Goal: Information Seeking & Learning: Learn about a topic

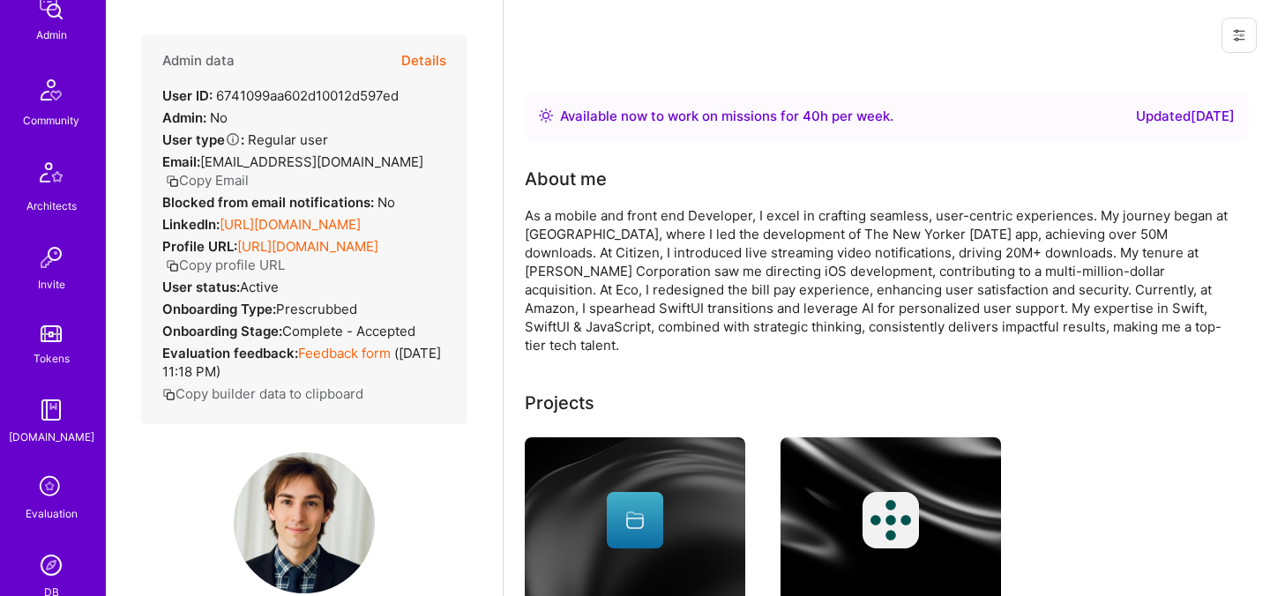
scroll to position [529, 0]
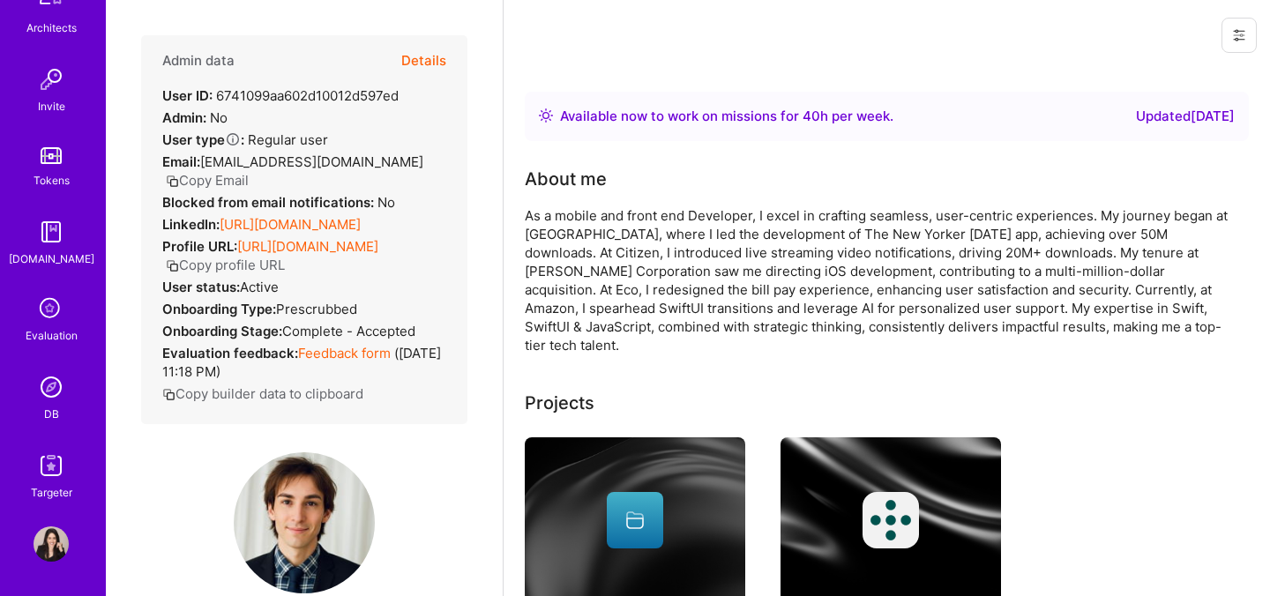
click at [47, 397] on img at bounding box center [51, 387] width 35 height 35
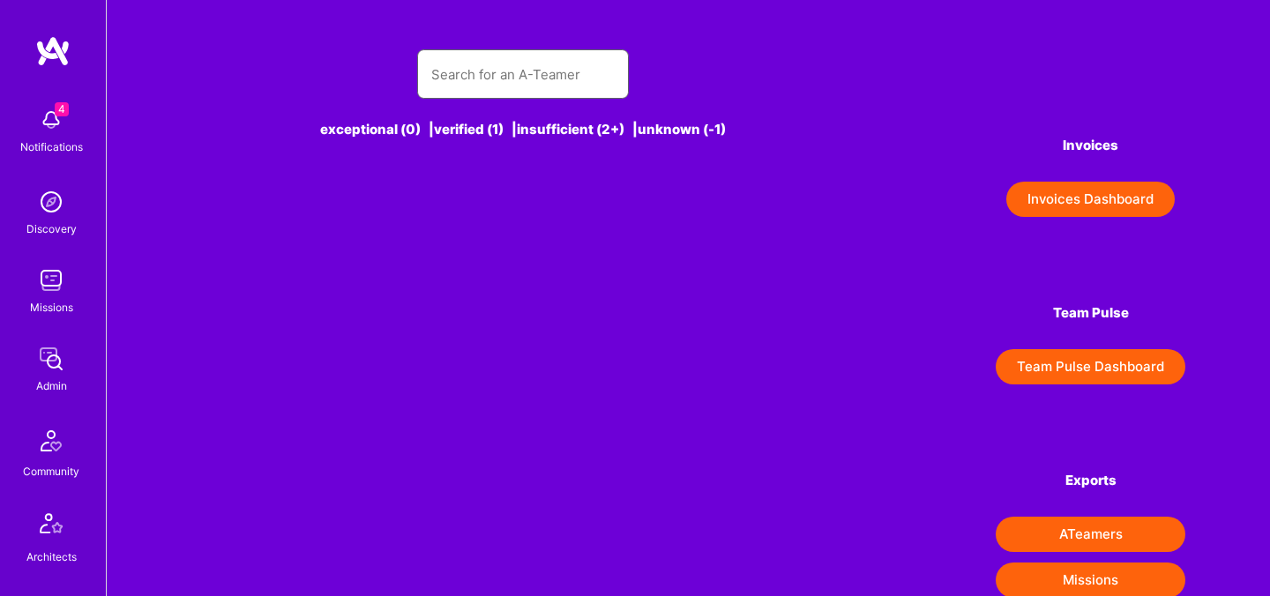
click at [485, 83] on input "text" at bounding box center [522, 74] width 183 height 45
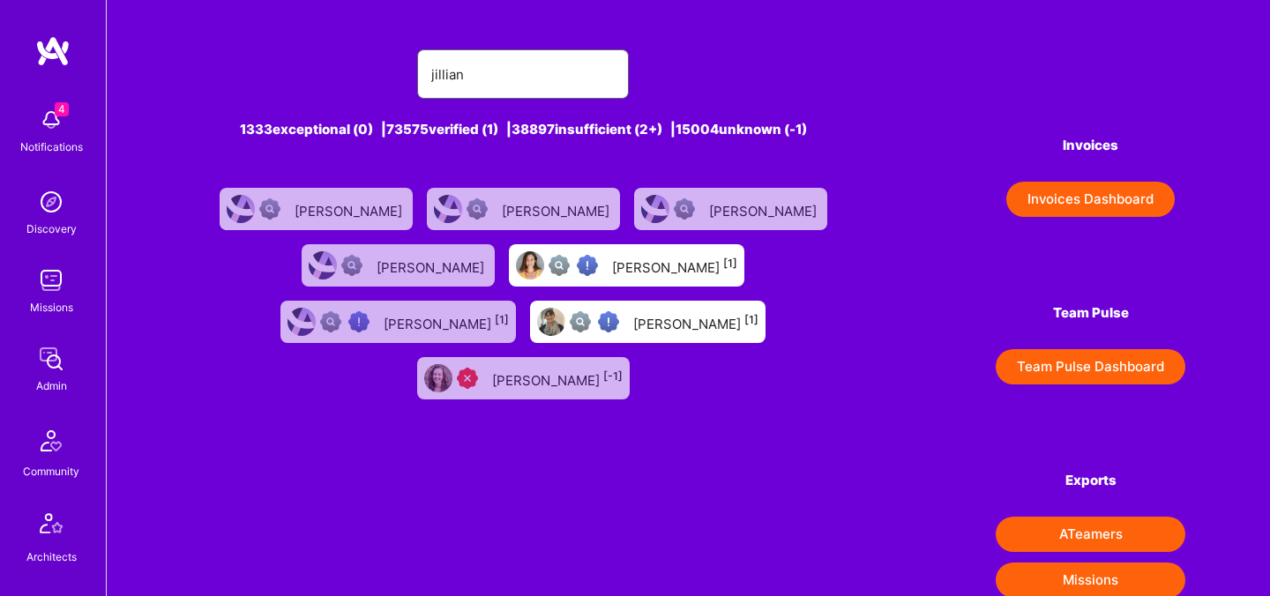
click at [511, 79] on input "jillian" at bounding box center [522, 74] width 183 height 45
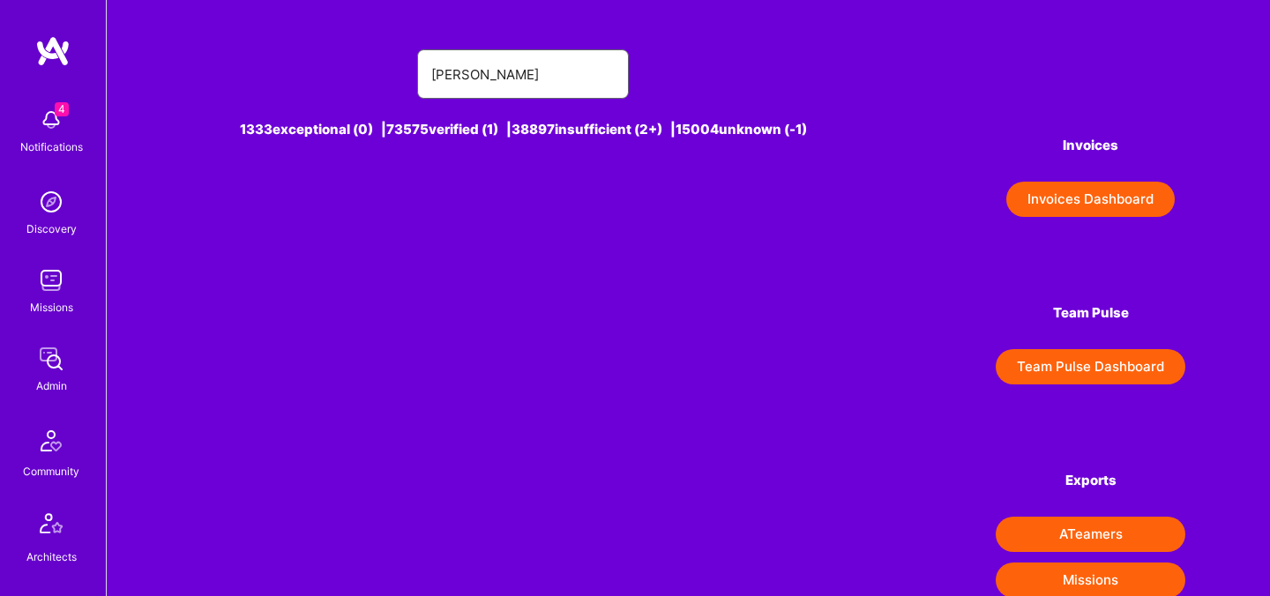
click at [474, 78] on input "julian sch" at bounding box center [522, 74] width 183 height 45
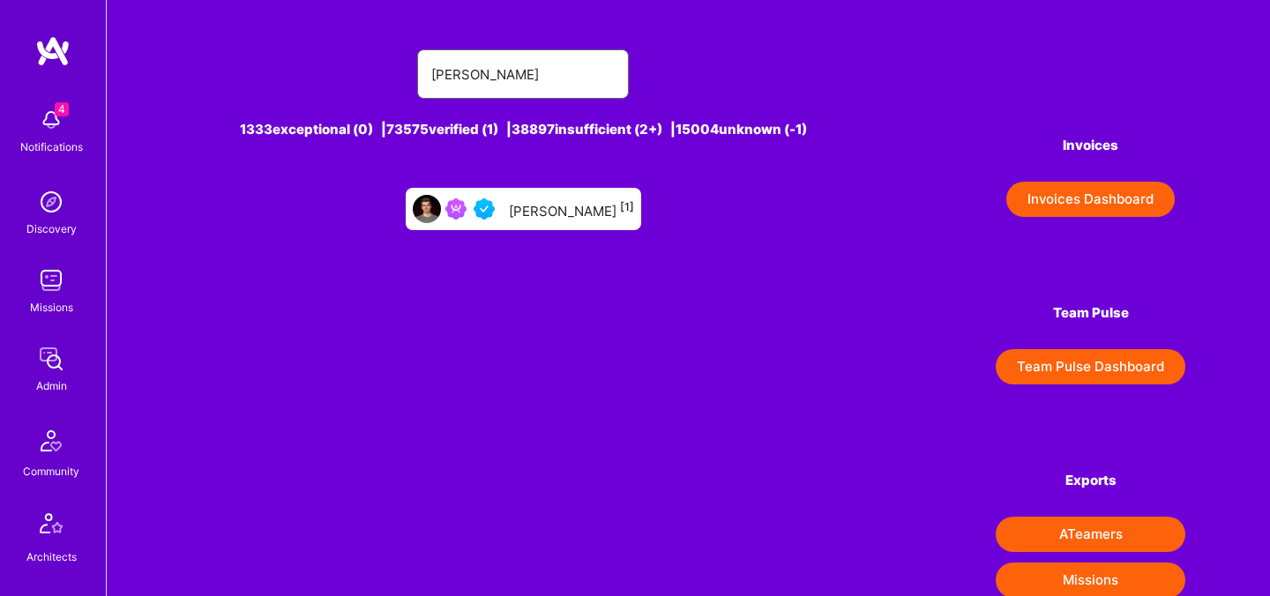
type input "julian scho"
click at [533, 194] on div "Julian Schoen [1]" at bounding box center [524, 209] width 236 height 42
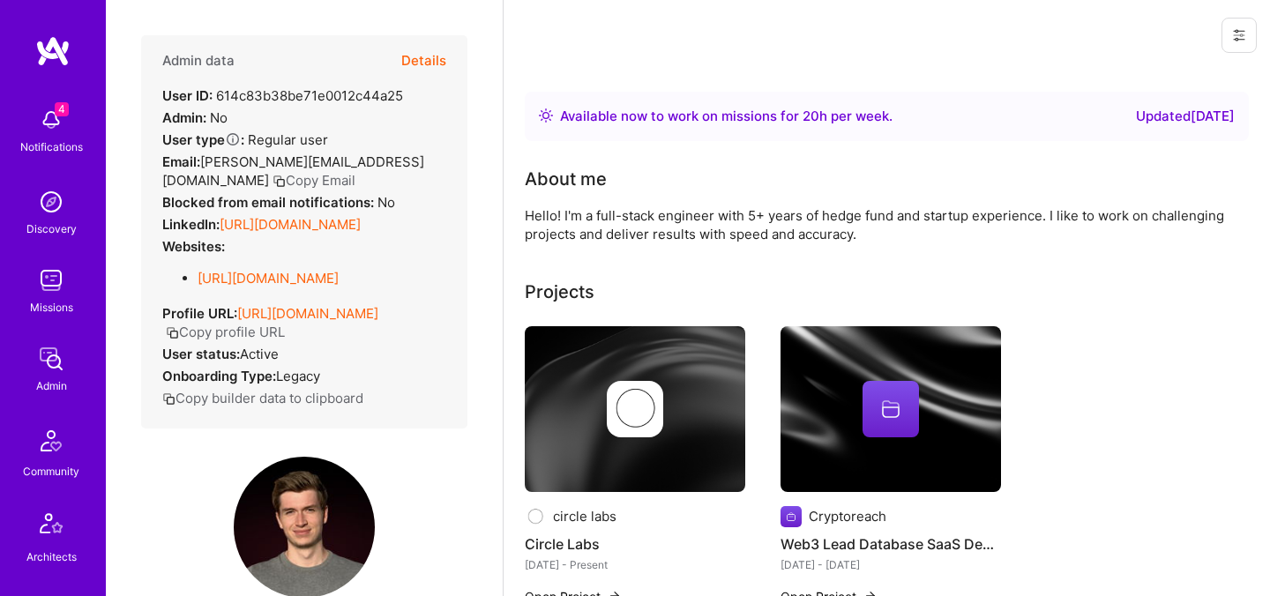
click at [355, 171] on button "Copy Email" at bounding box center [314, 180] width 83 height 19
click at [423, 64] on button "Details" at bounding box center [423, 60] width 45 height 51
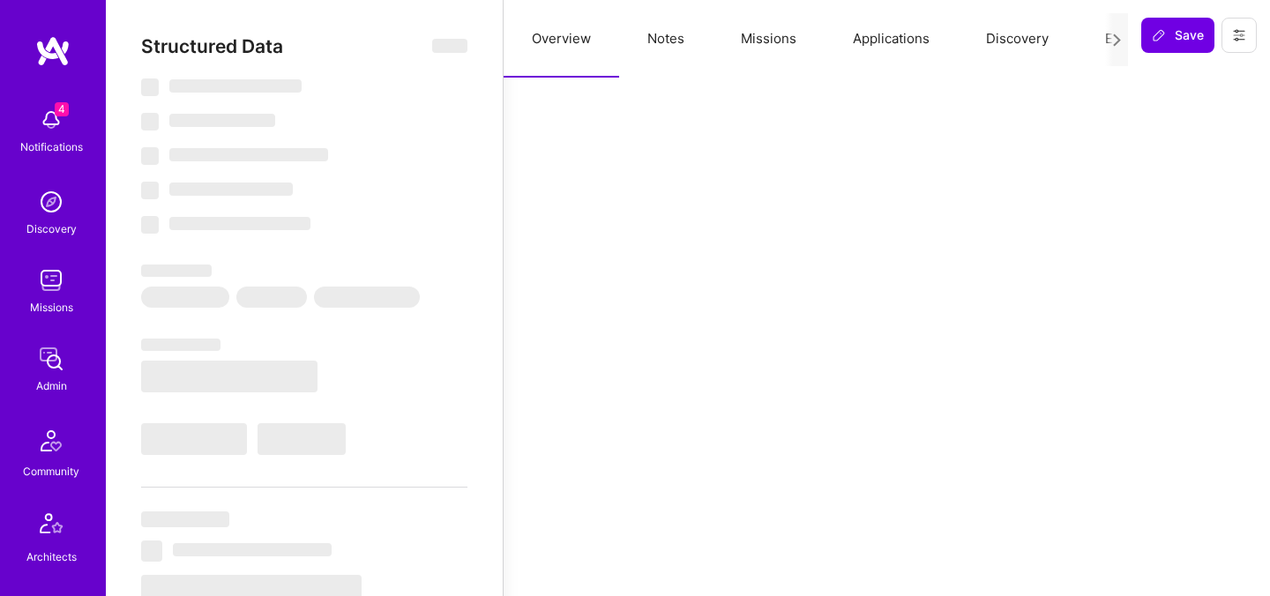
click at [1097, 41] on button "Evaluation" at bounding box center [1137, 39] width 121 height 78
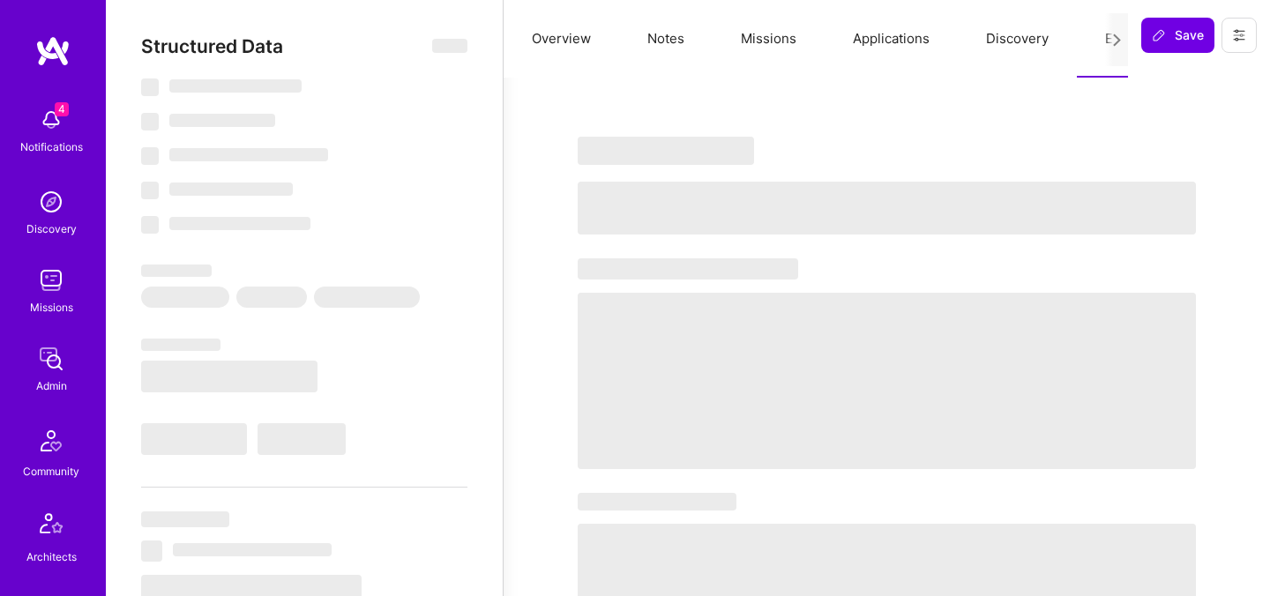
type textarea "x"
select select "Right Now"
select select "5"
select select "4"
select select "6"
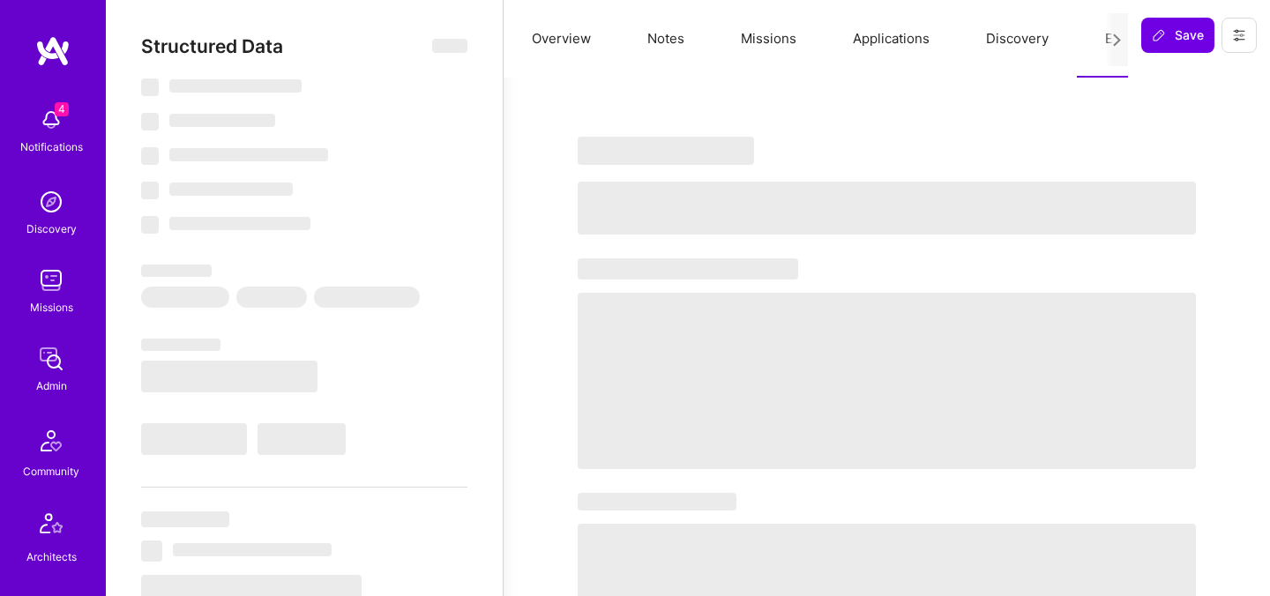
select select "7"
select select "US"
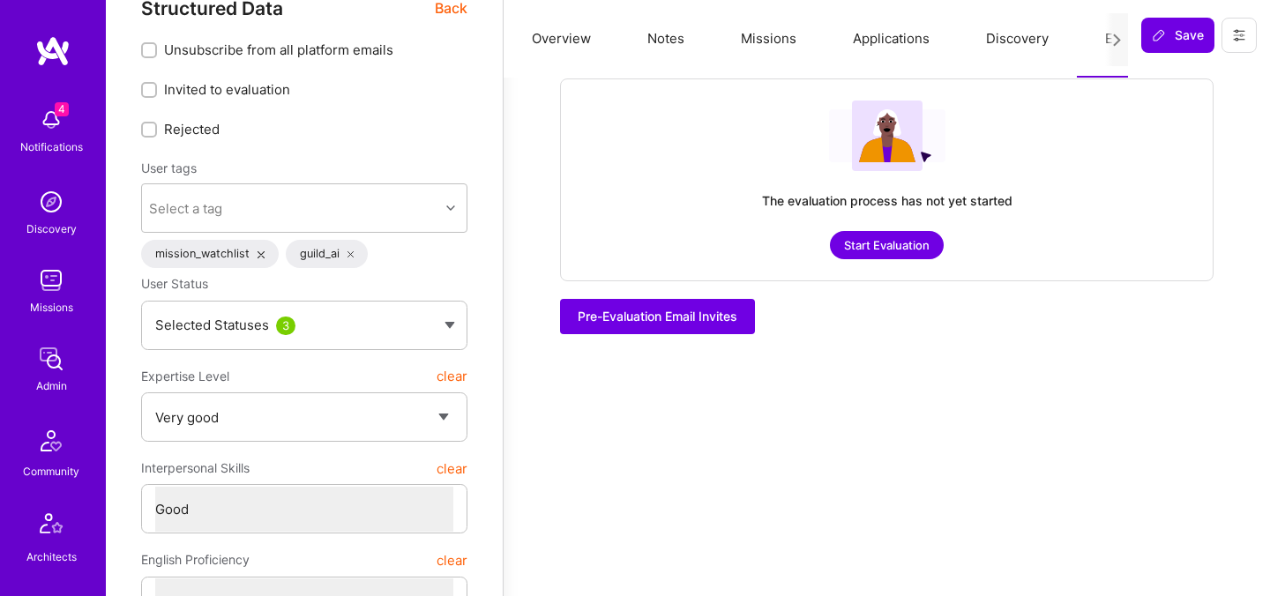
scroll to position [41, 0]
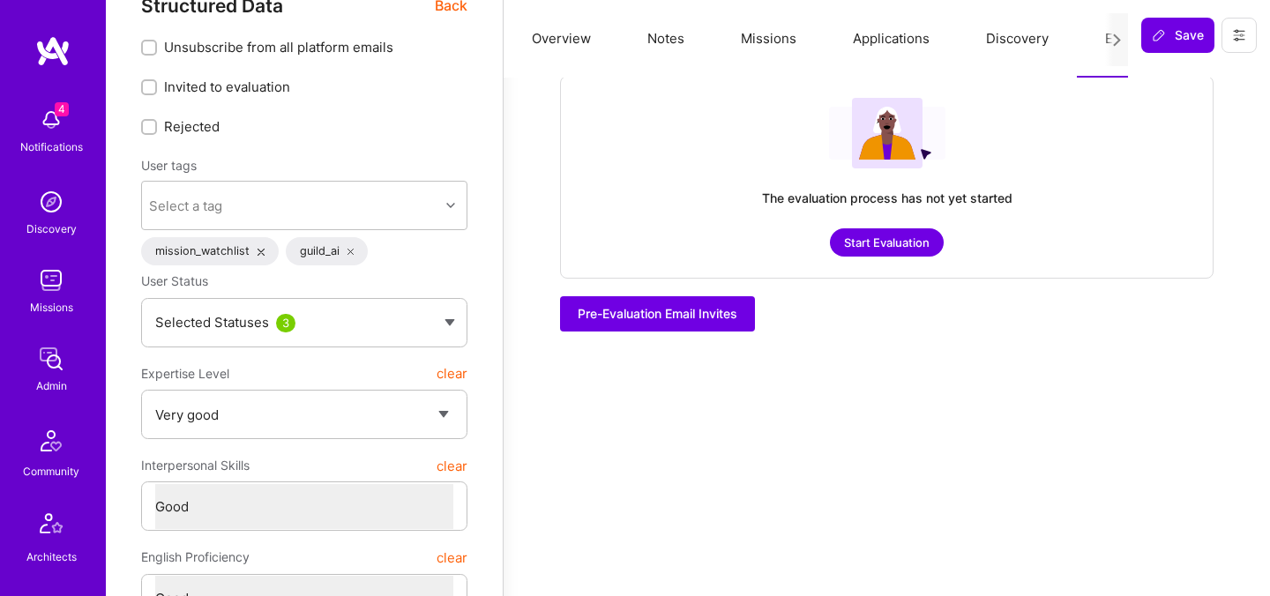
click at [446, 11] on span "Back" at bounding box center [451, 6] width 33 height 22
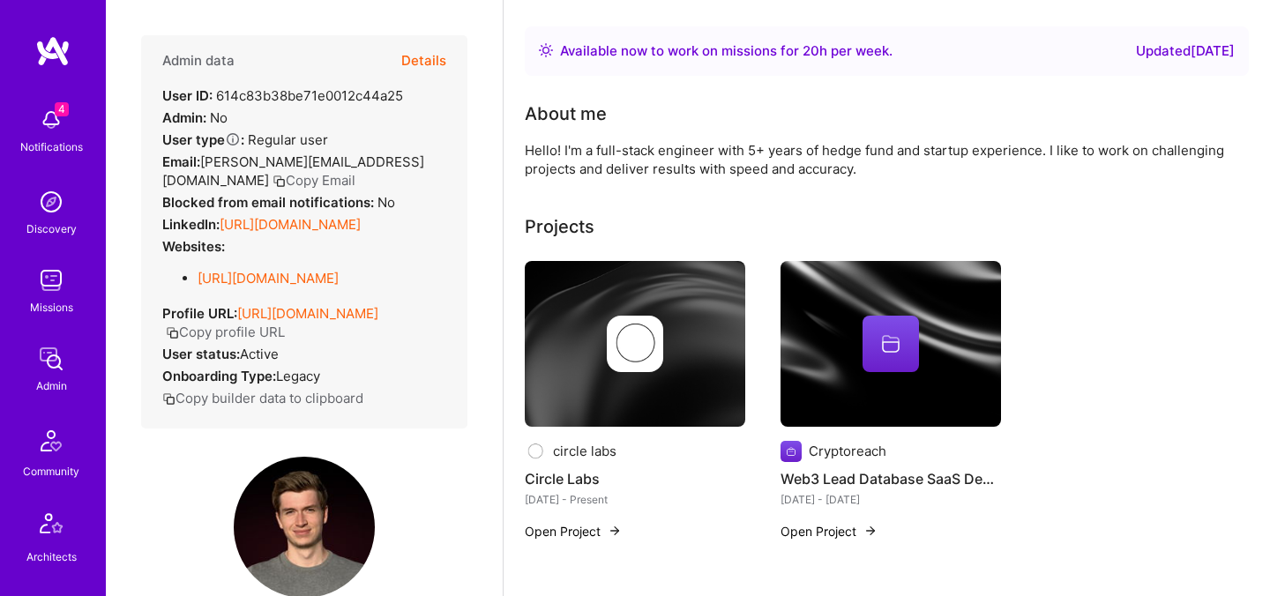
scroll to position [0, 0]
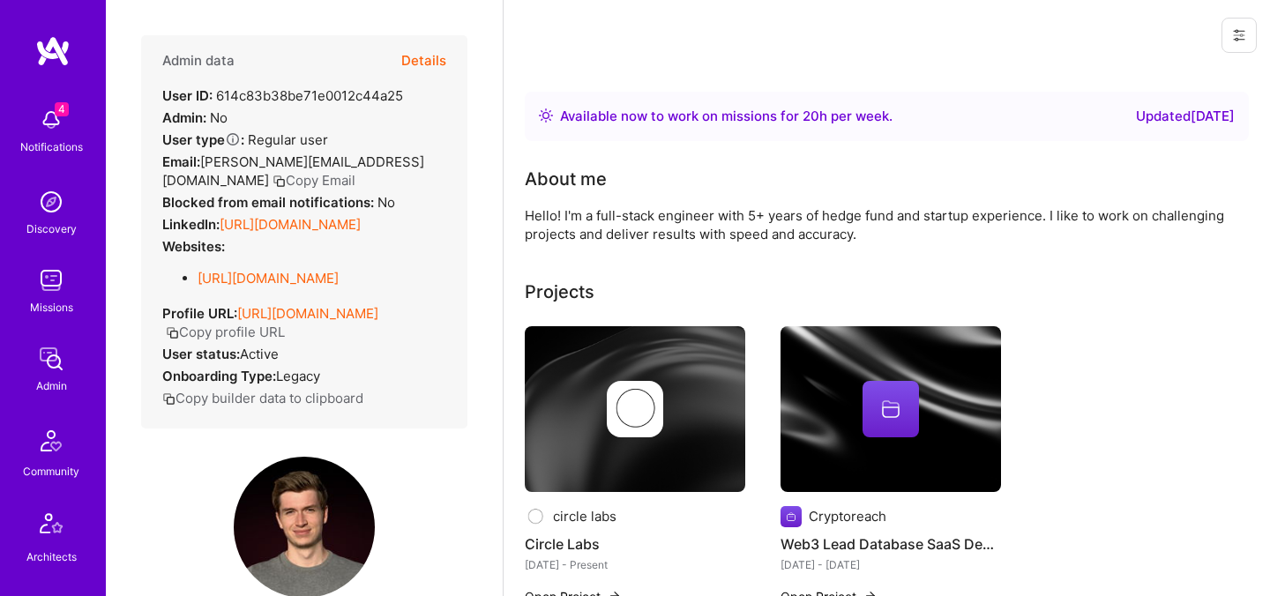
click at [355, 171] on button "Copy Email" at bounding box center [314, 180] width 83 height 19
drag, startPoint x: 202, startPoint y: 163, endPoint x: 328, endPoint y: 165, distance: 126.2
click at [328, 165] on div "Email: j.schoen@mail.com Copy Email" at bounding box center [304, 171] width 284 height 37
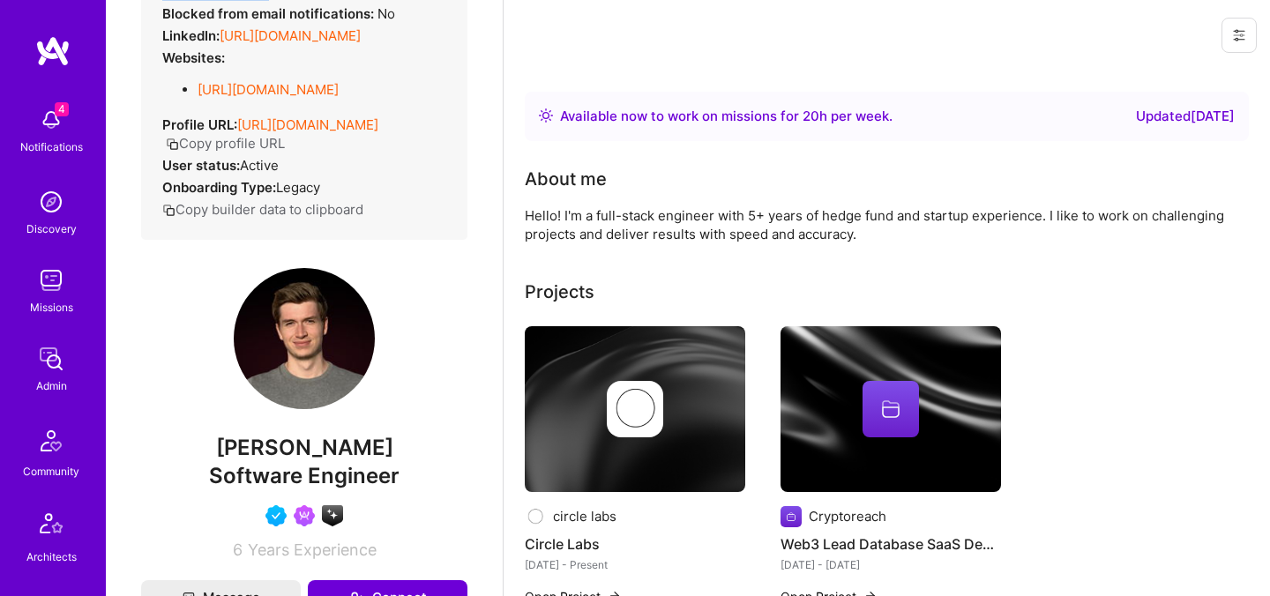
scroll to position [211, 0]
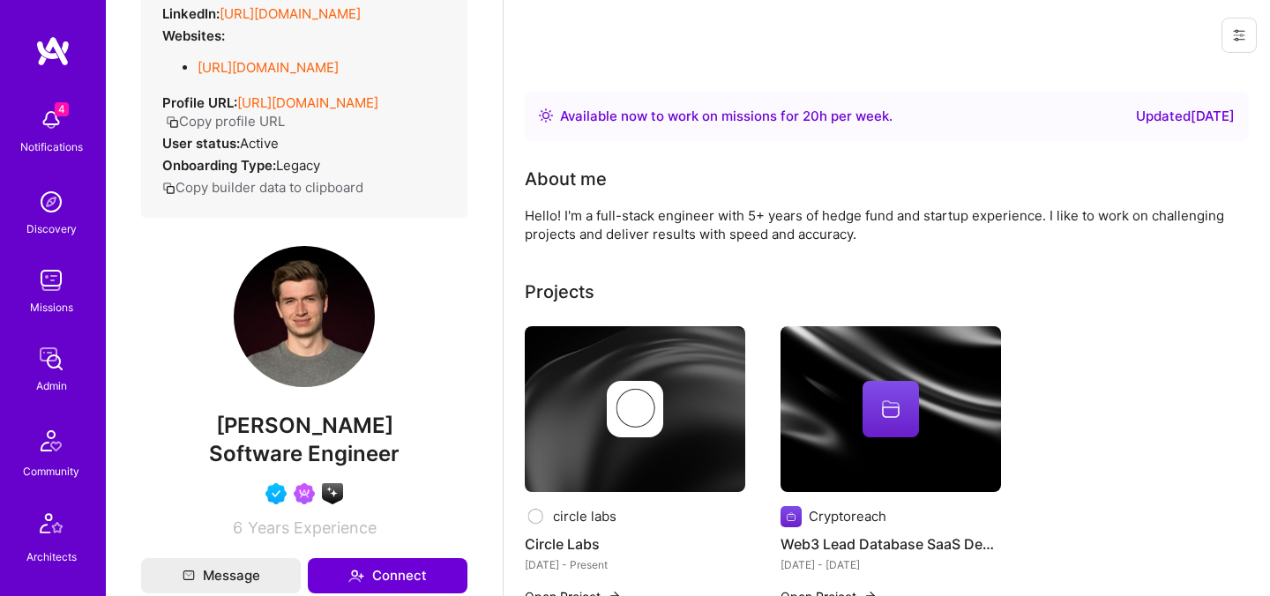
click at [288, 434] on span "Julian Schoen" at bounding box center [304, 426] width 326 height 26
copy span "Julian Schoen"
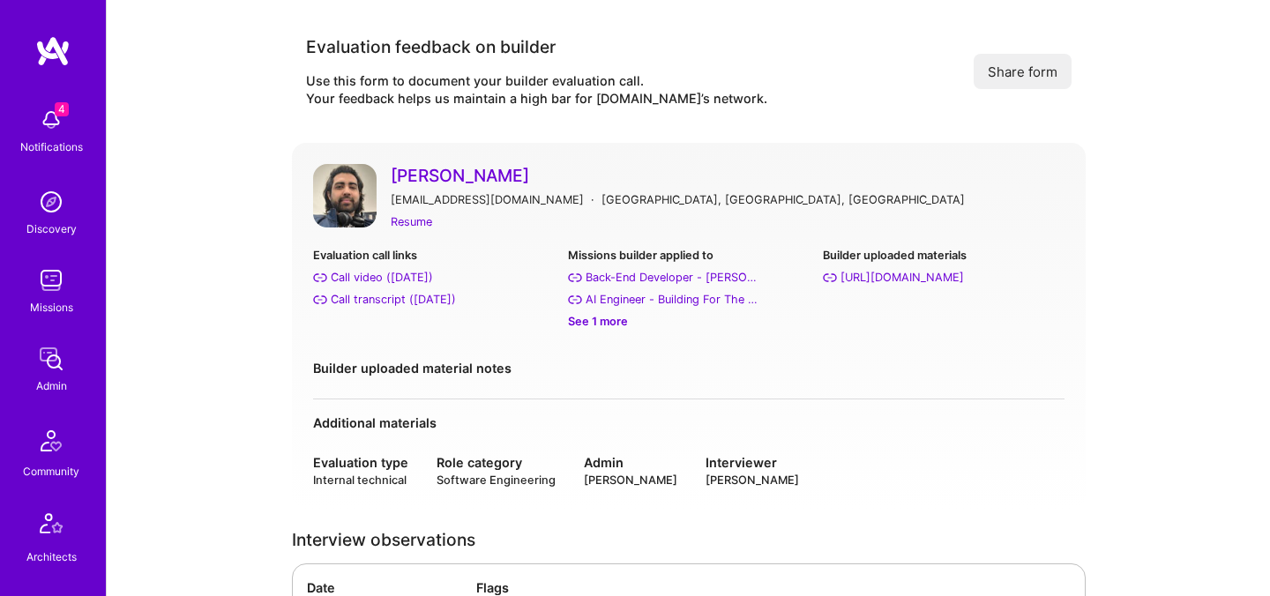
scroll to position [779, 0]
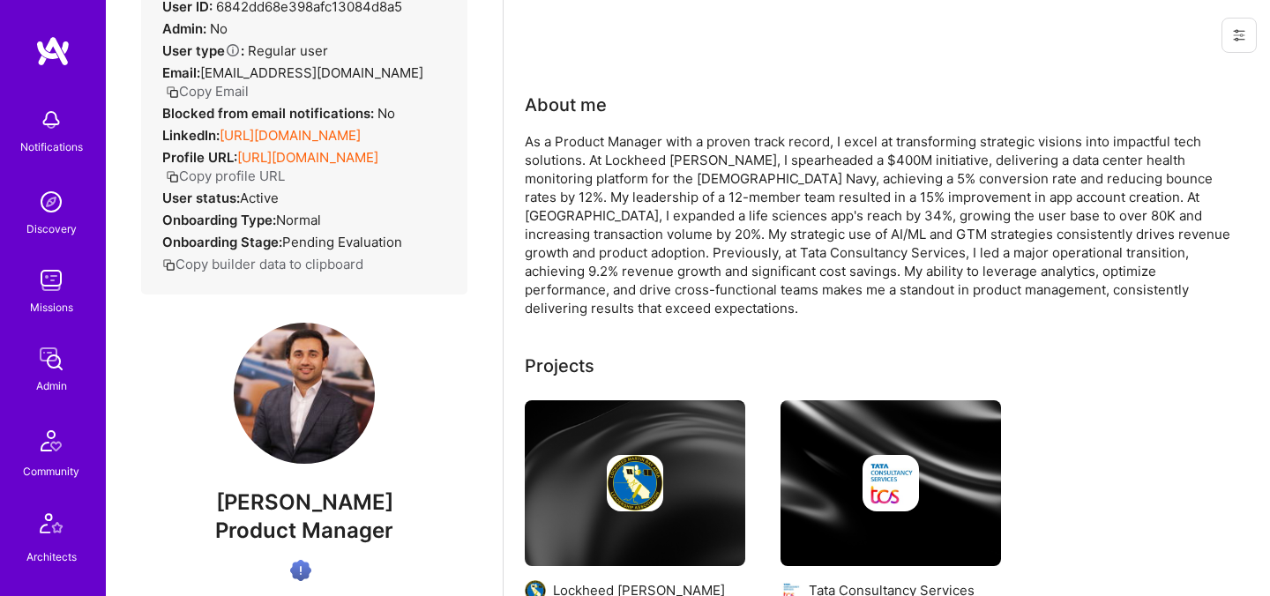
scroll to position [190, 0]
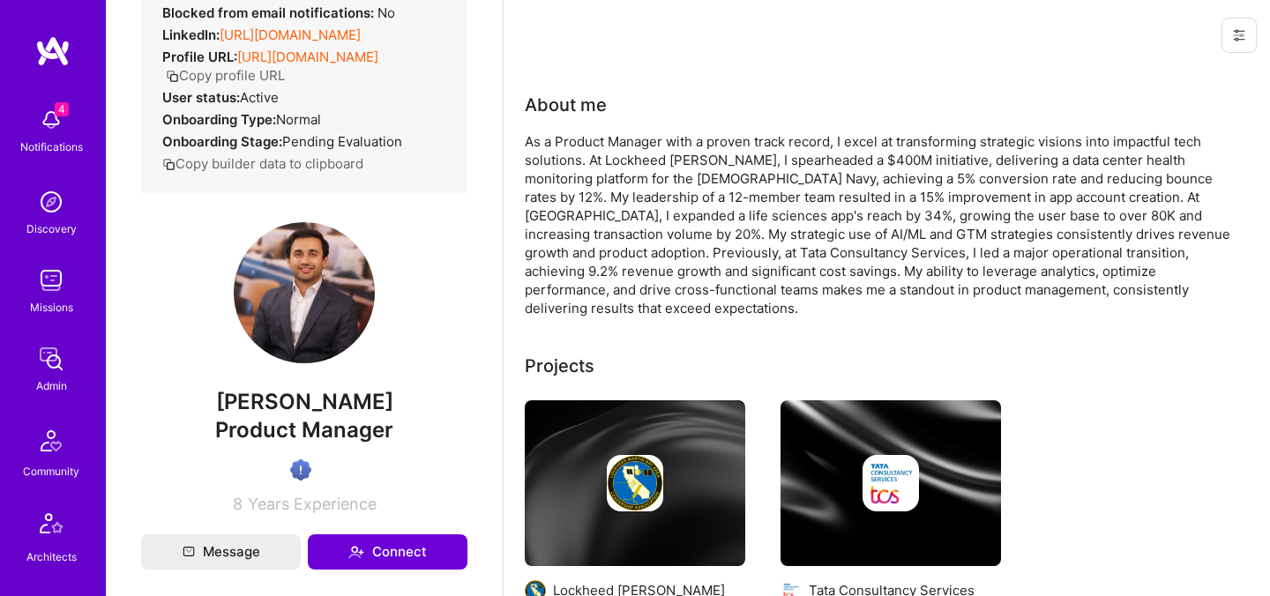
click at [292, 415] on span "Dhruv Panchal" at bounding box center [304, 402] width 326 height 26
copy span "Dhruv Panchal"
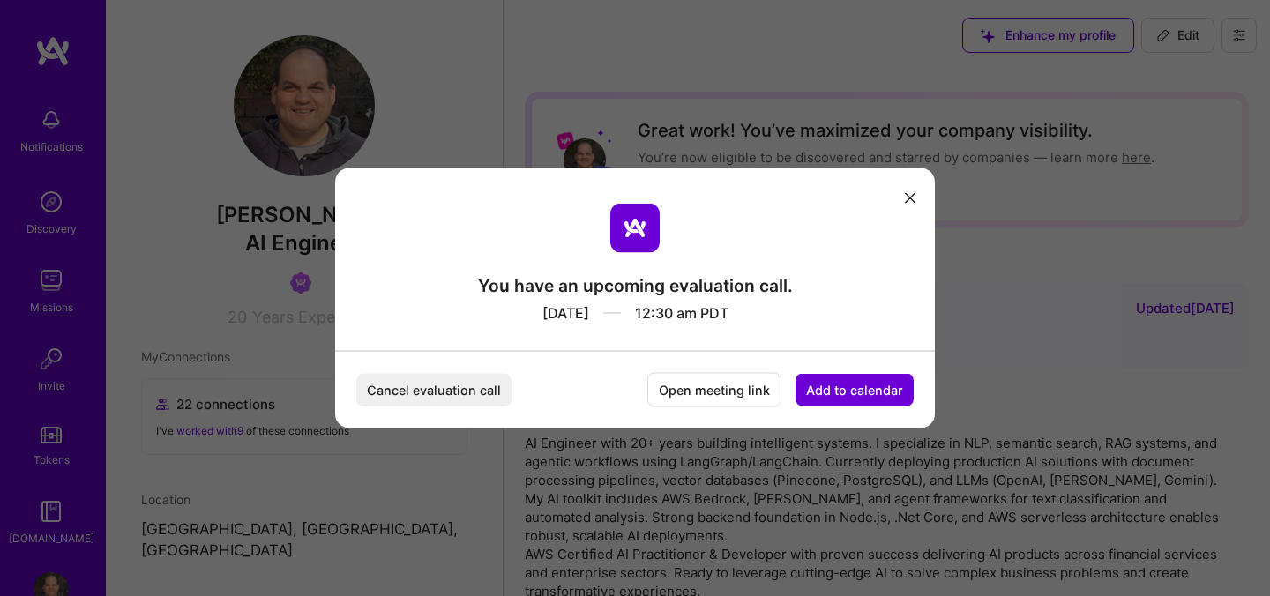
click at [910, 195] on icon "modal" at bounding box center [910, 197] width 11 height 11
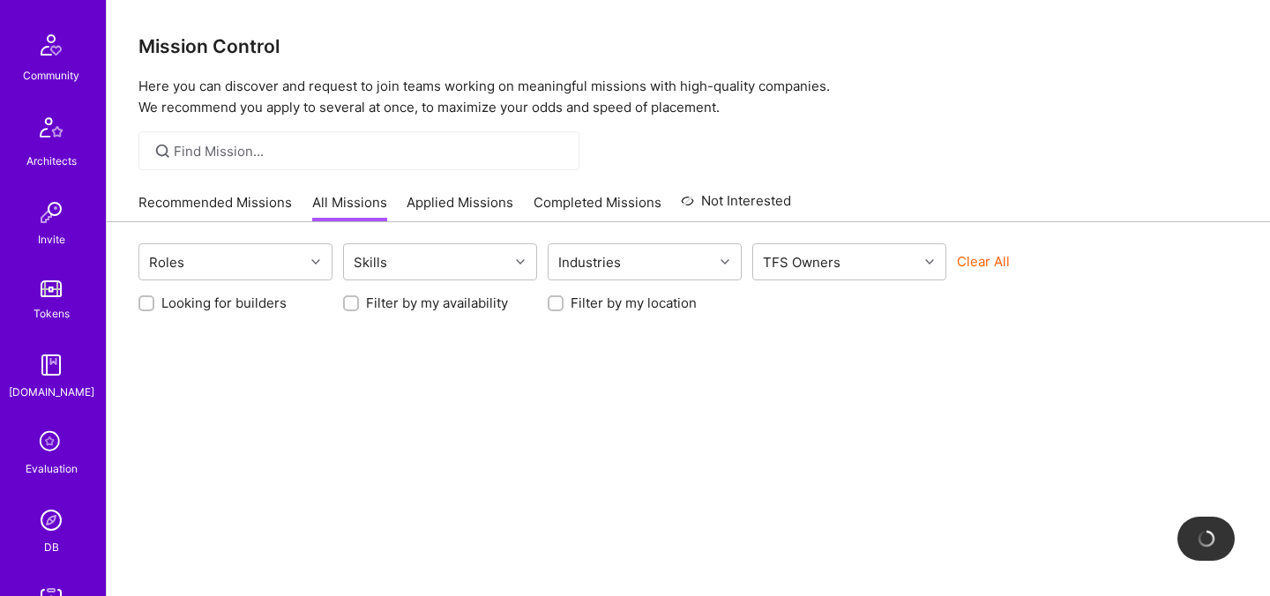
scroll to position [529, 0]
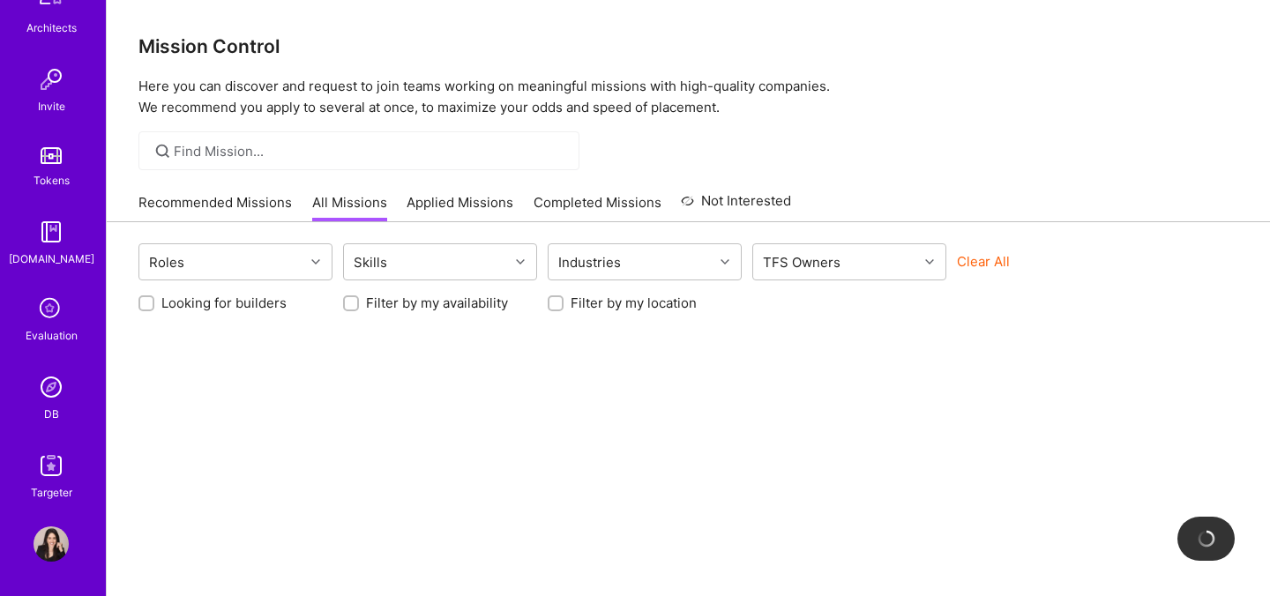
click at [50, 395] on img at bounding box center [51, 387] width 35 height 35
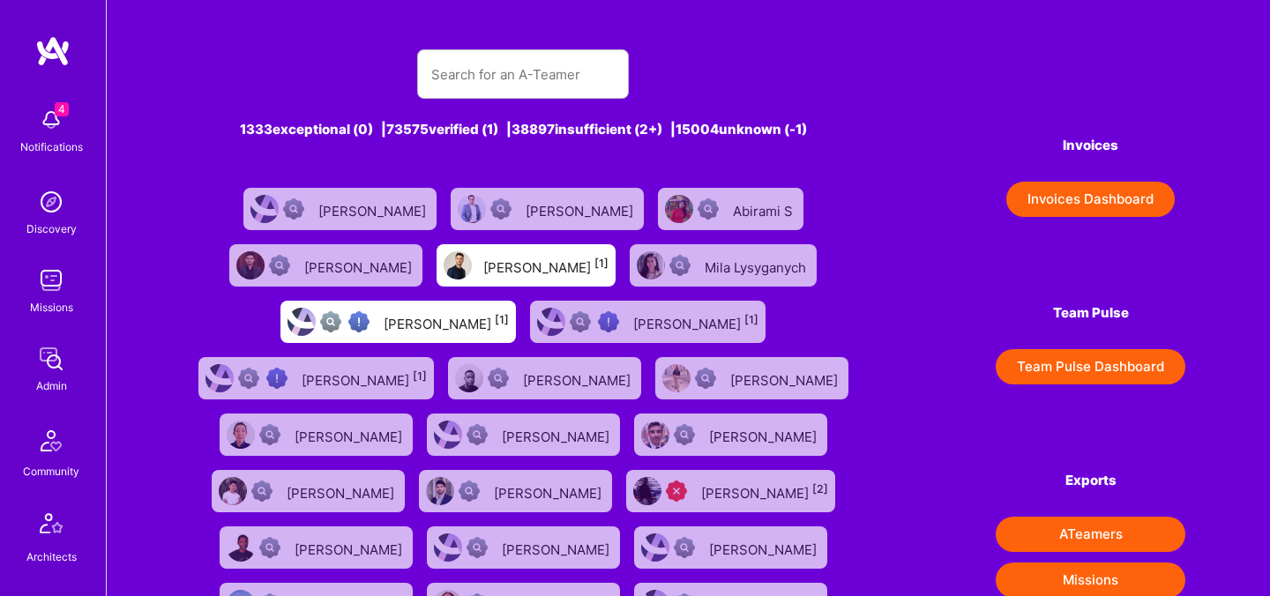
click at [415, 92] on div at bounding box center [523, 73] width 664 height 49
click at [459, 79] on input "text" at bounding box center [522, 74] width 183 height 45
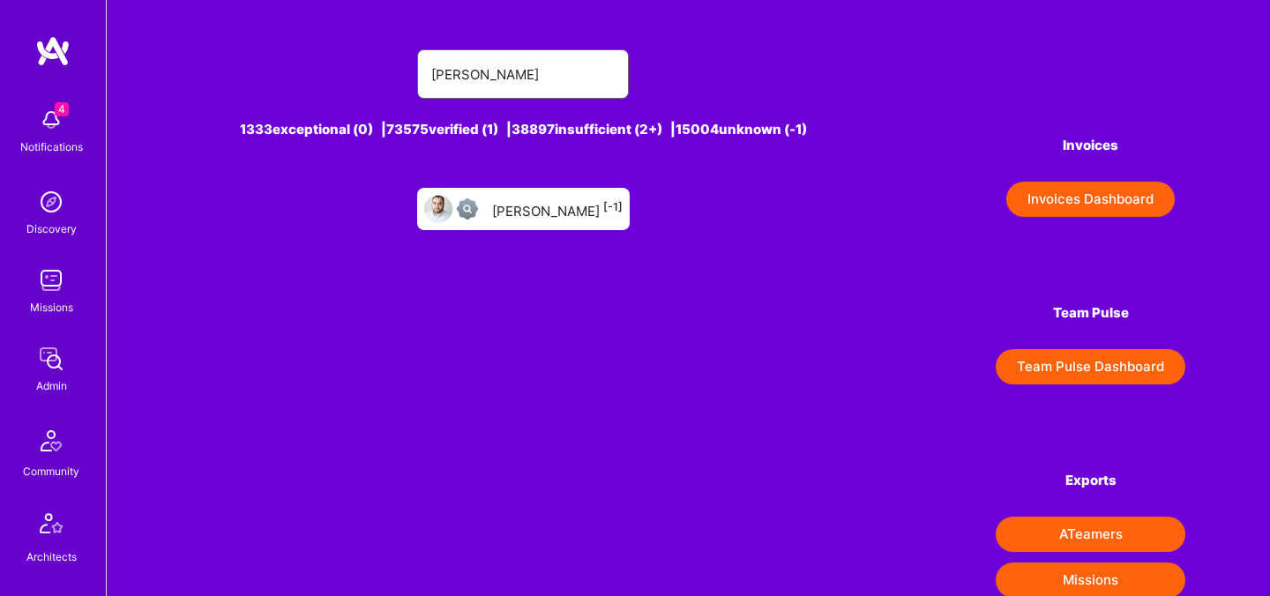
type input "fernando f"
click at [505, 202] on div "Fernando Fabricio [-1]" at bounding box center [557, 209] width 131 height 23
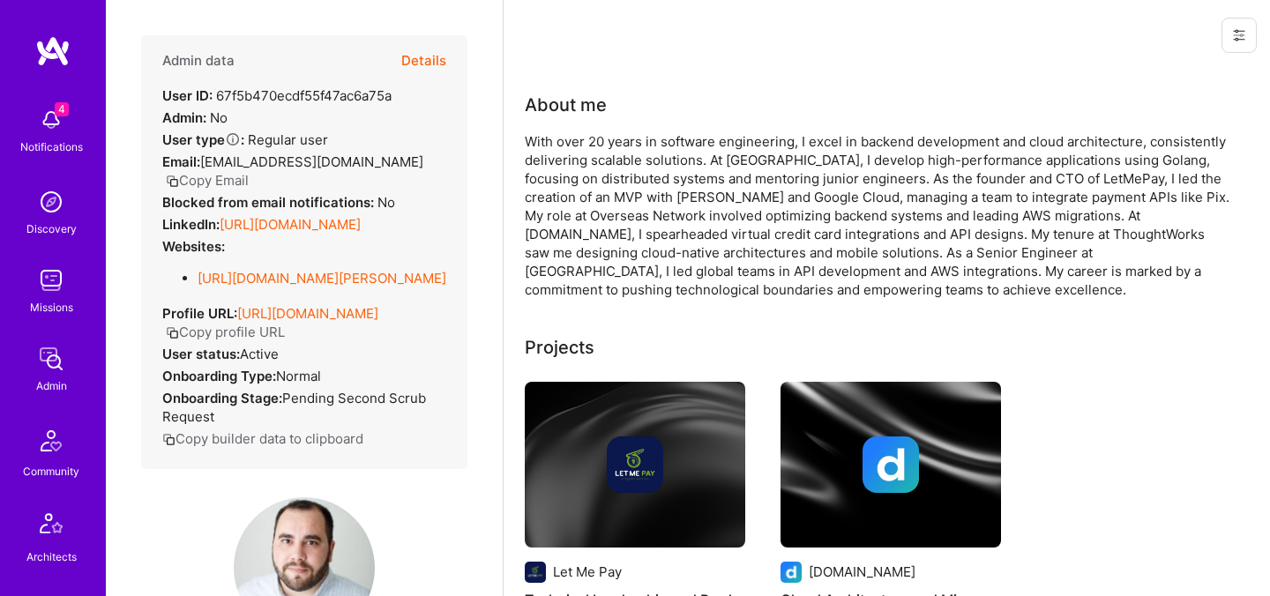
click at [426, 64] on button "Details" at bounding box center [423, 60] width 45 height 51
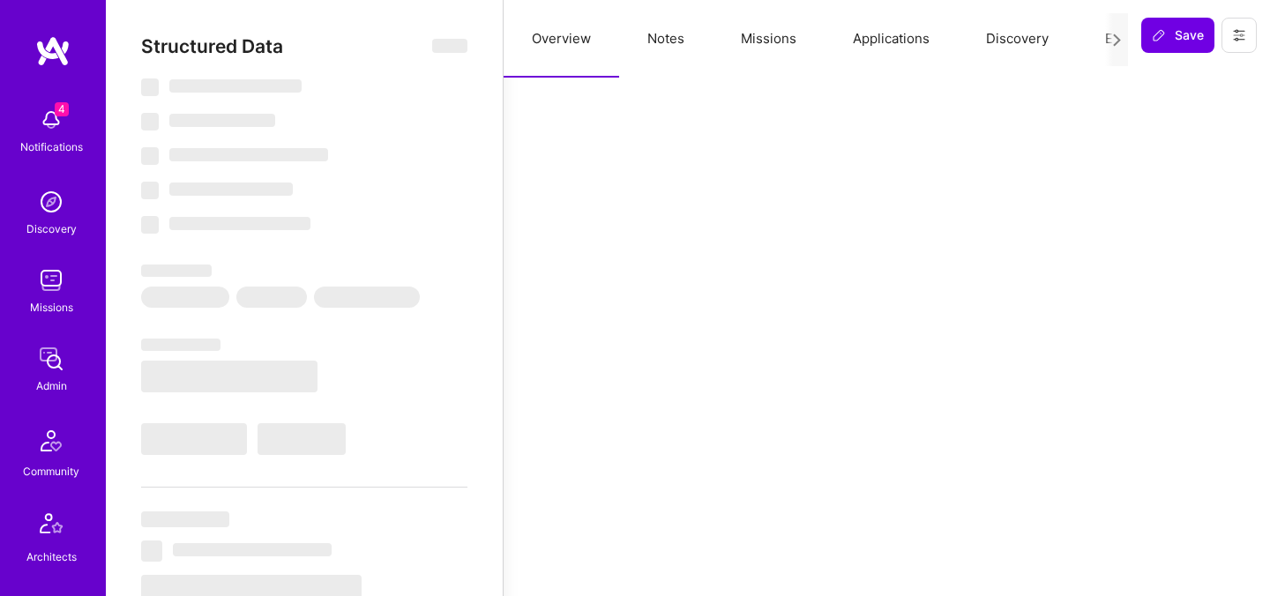
select select "Unknown"
select select "BR"
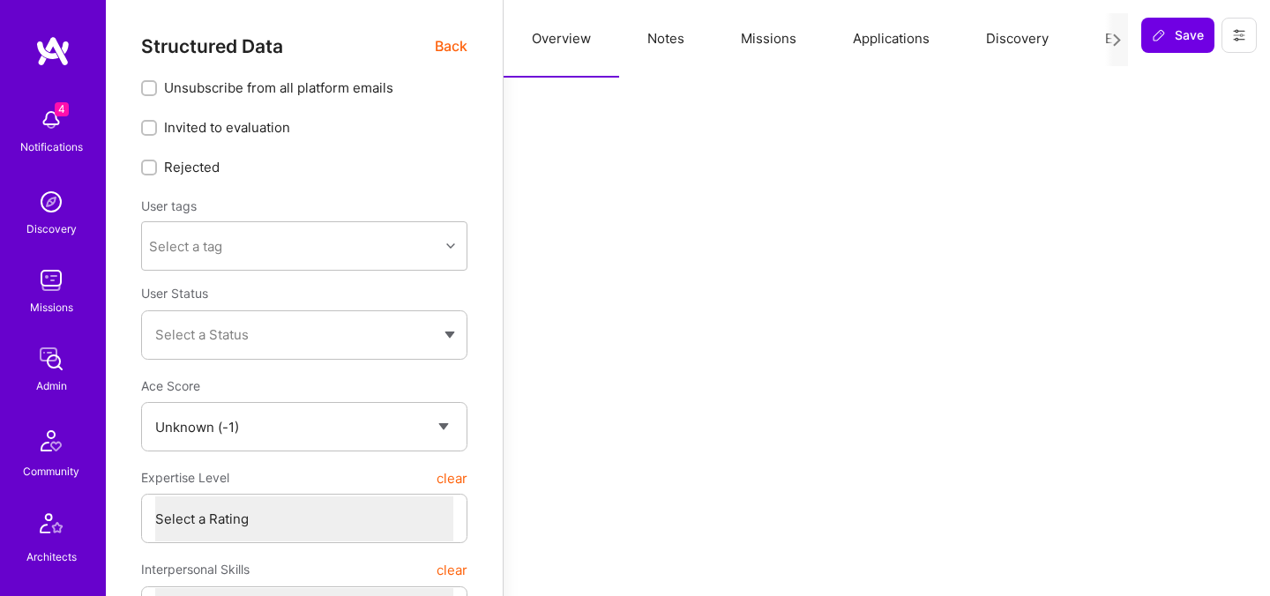
click at [445, 52] on span "Back" at bounding box center [451, 46] width 33 height 22
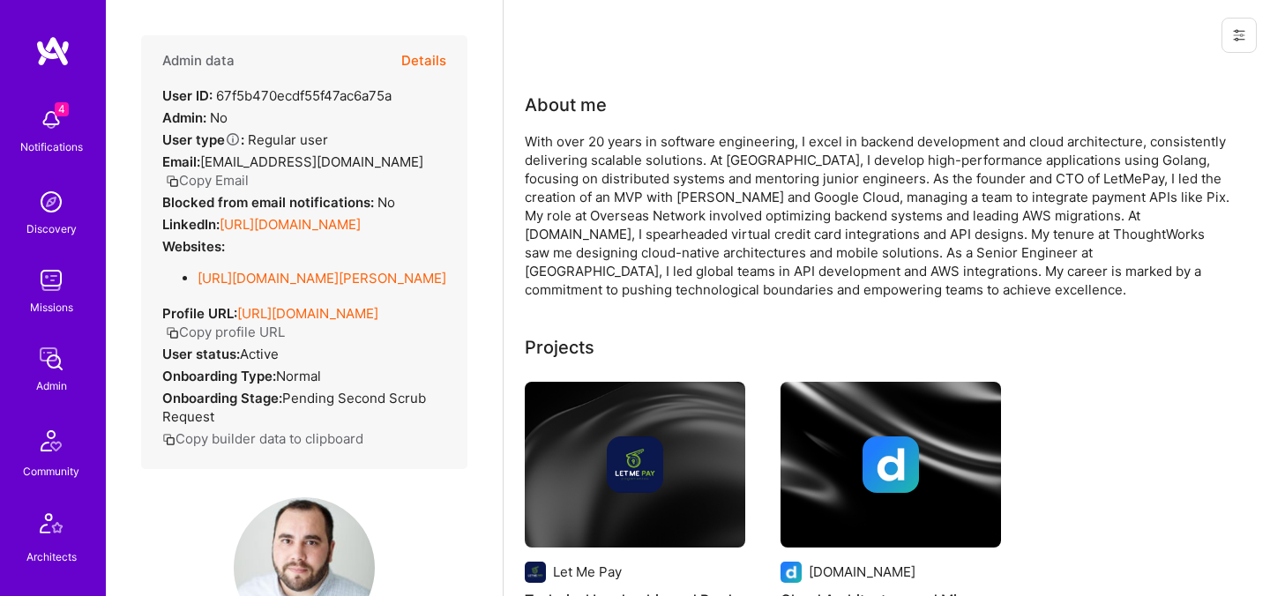
click at [432, 56] on button "Details" at bounding box center [423, 60] width 45 height 51
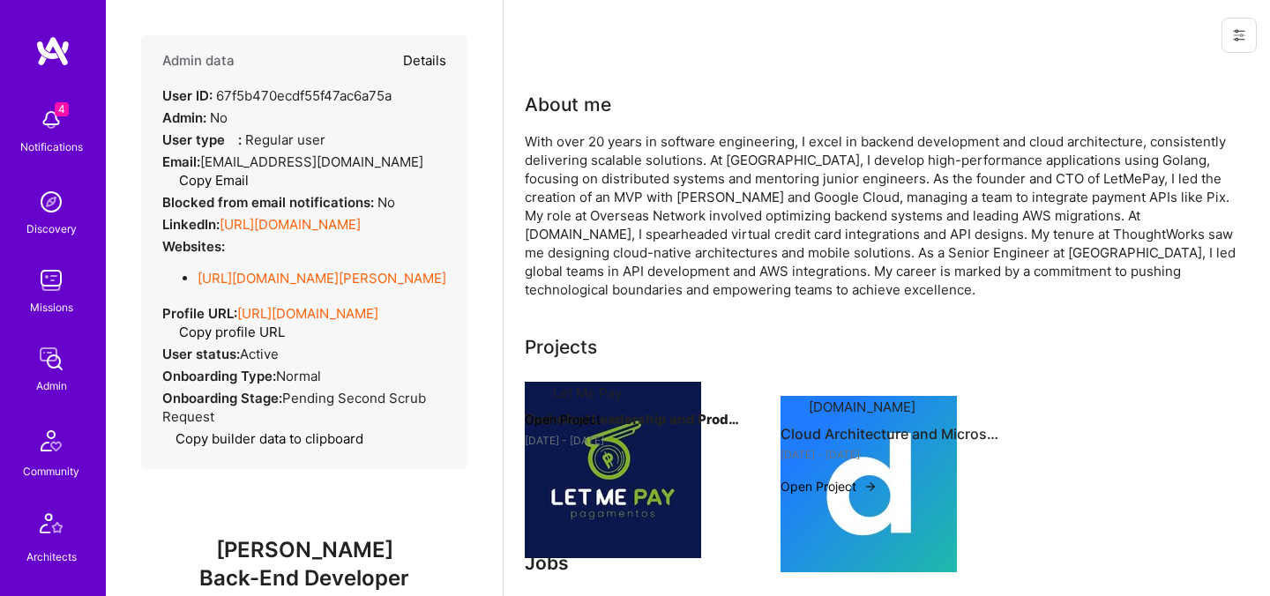
type textarea "x"
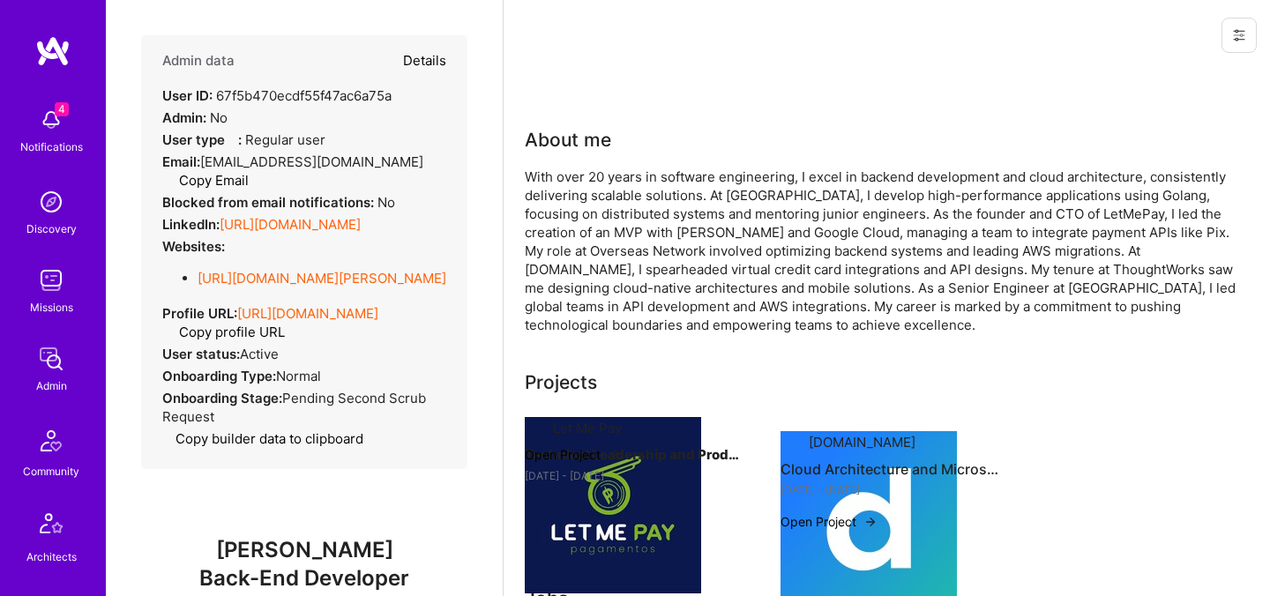
select select "Unknown"
select select "BR"
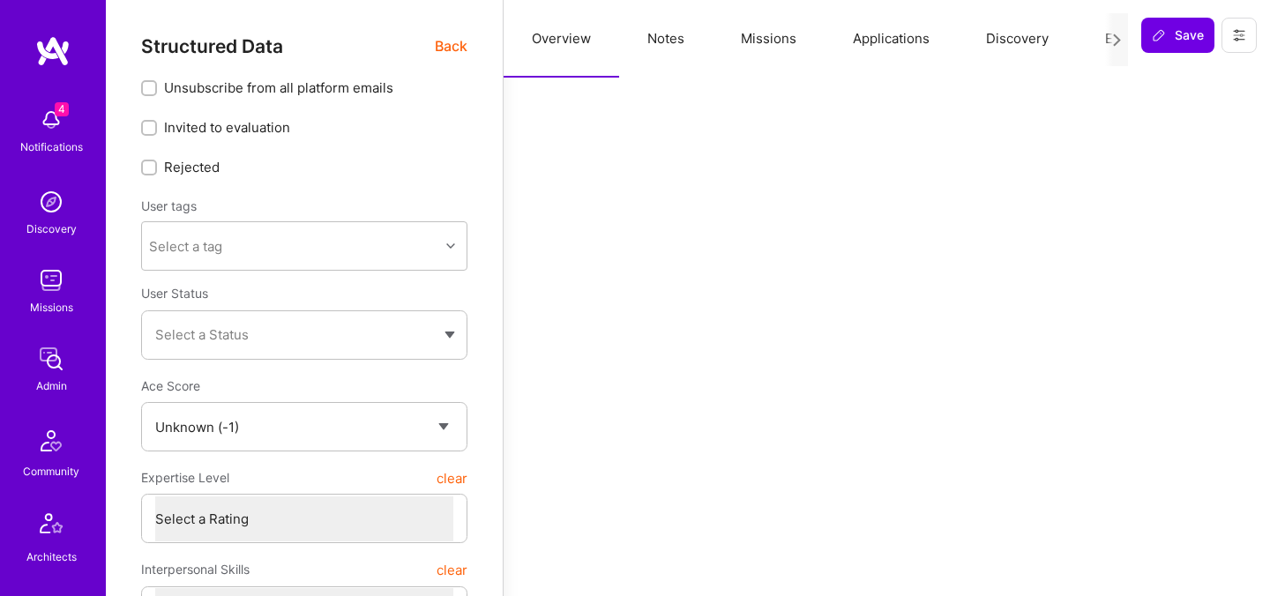
click at [448, 41] on span "Back" at bounding box center [451, 46] width 33 height 22
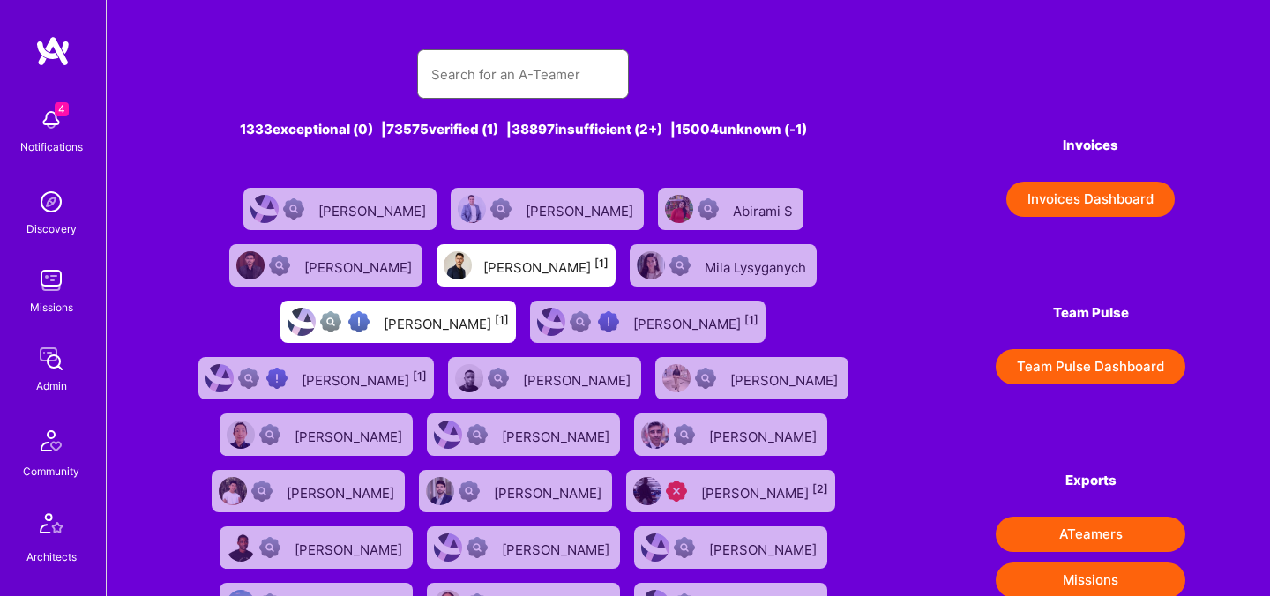
click at [507, 52] on input "text" at bounding box center [522, 74] width 183 height 45
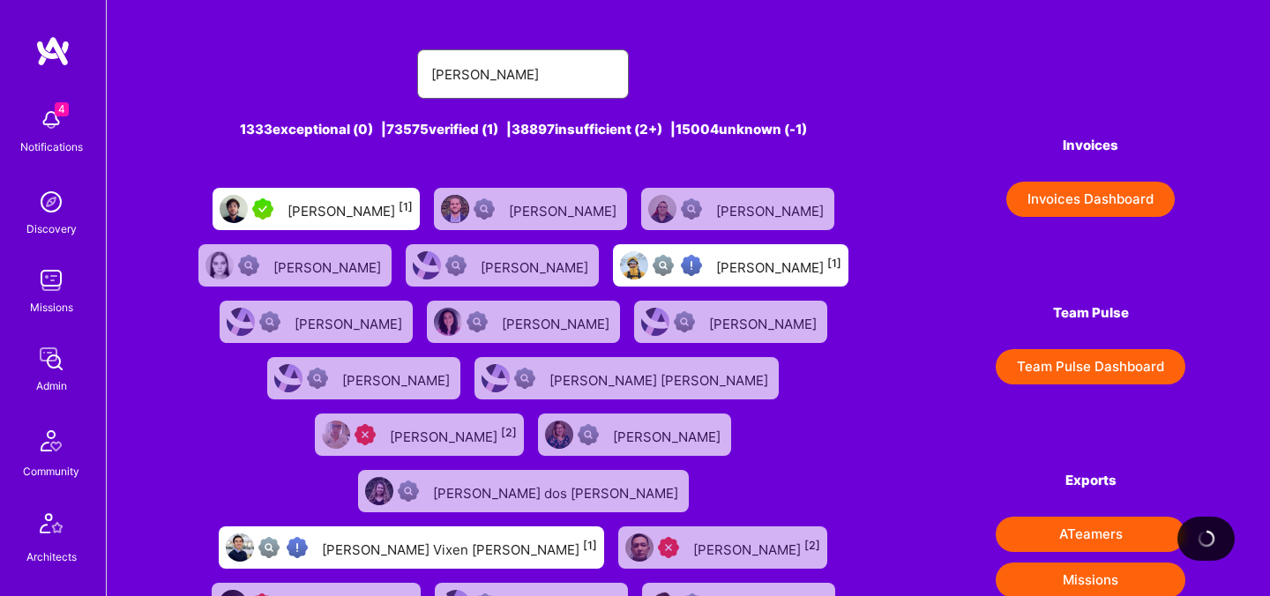
type input "fernando fer"
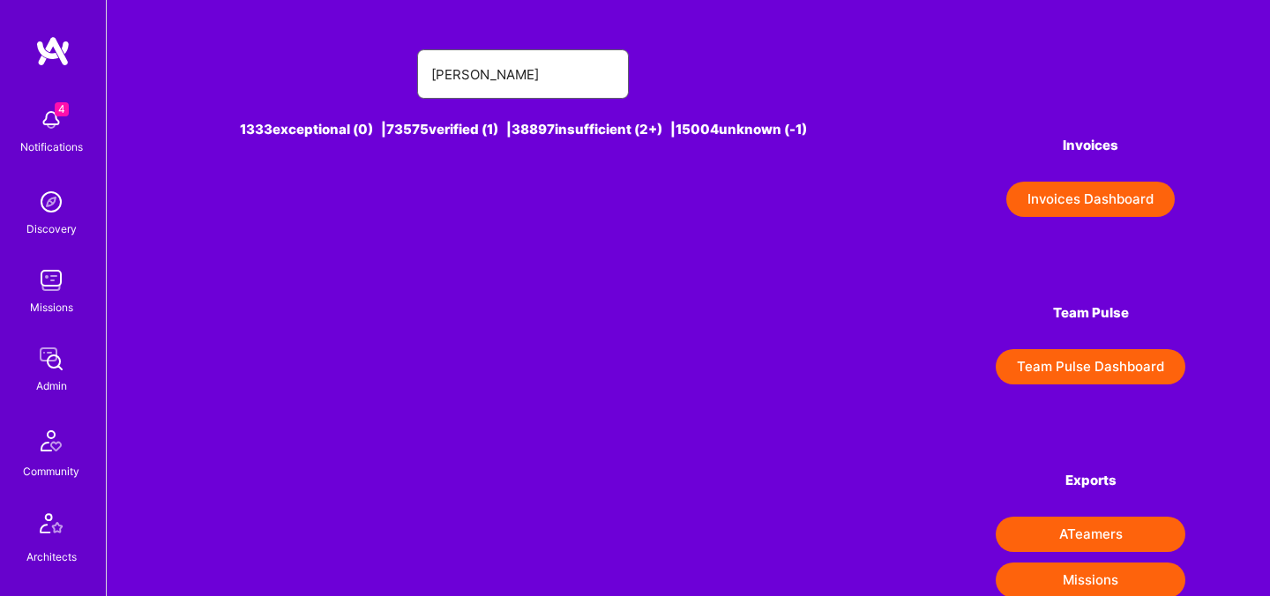
click at [525, 78] on input "fernando fer" at bounding box center [522, 74] width 183 height 45
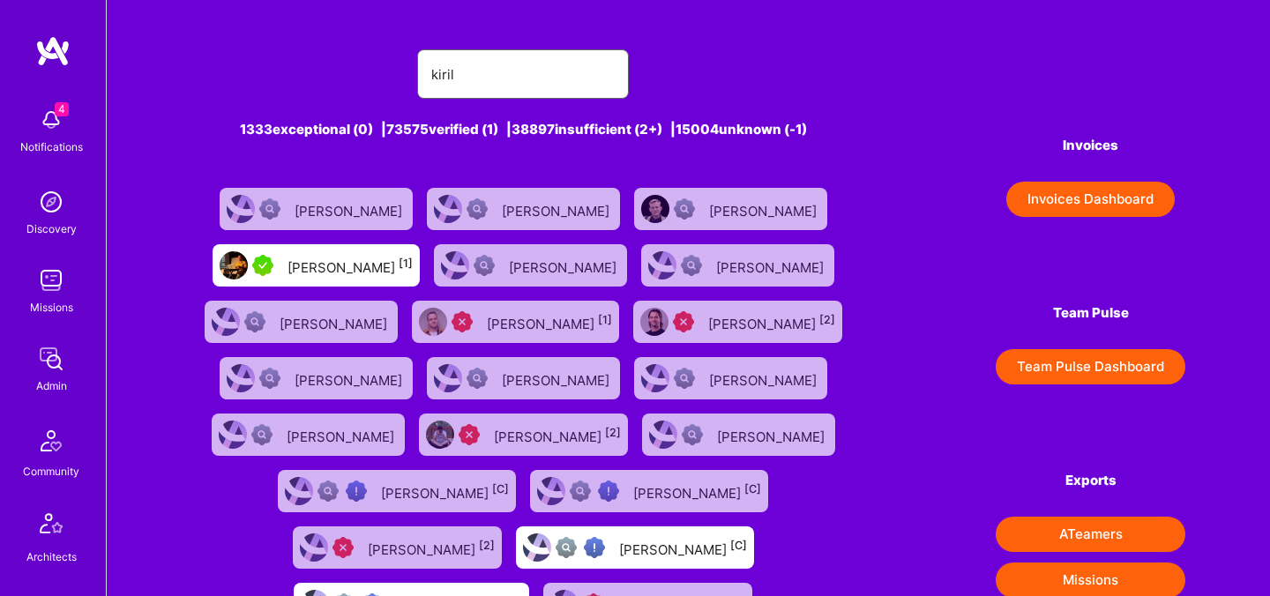
click at [507, 60] on input "kiril" at bounding box center [522, 74] width 183 height 45
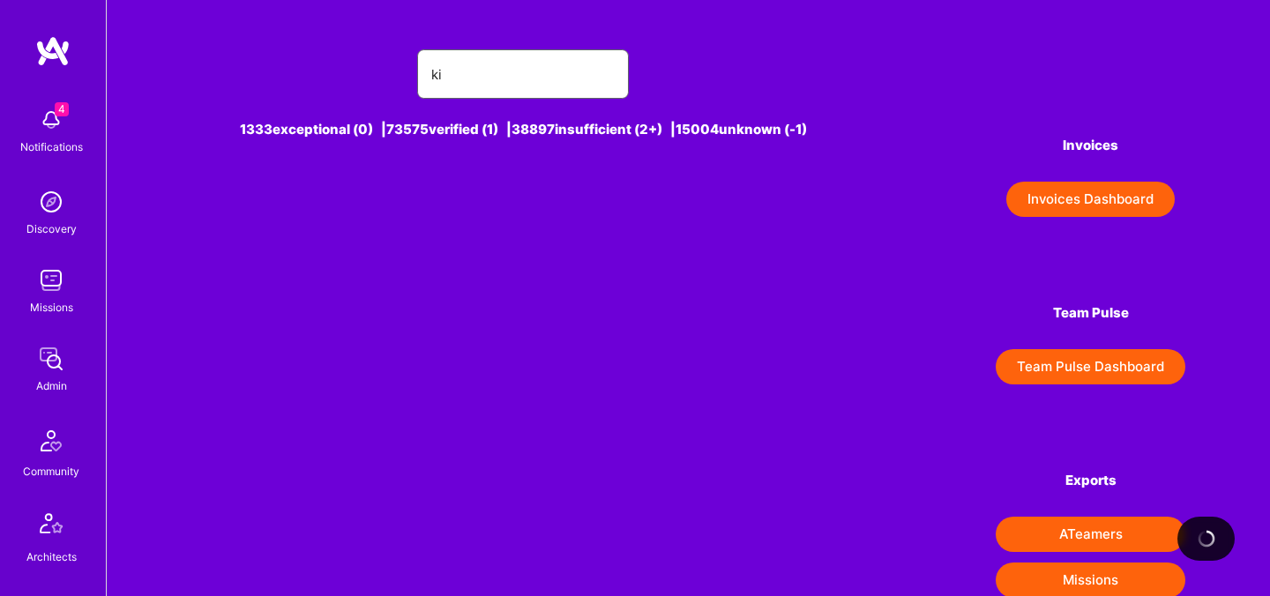
type input "k"
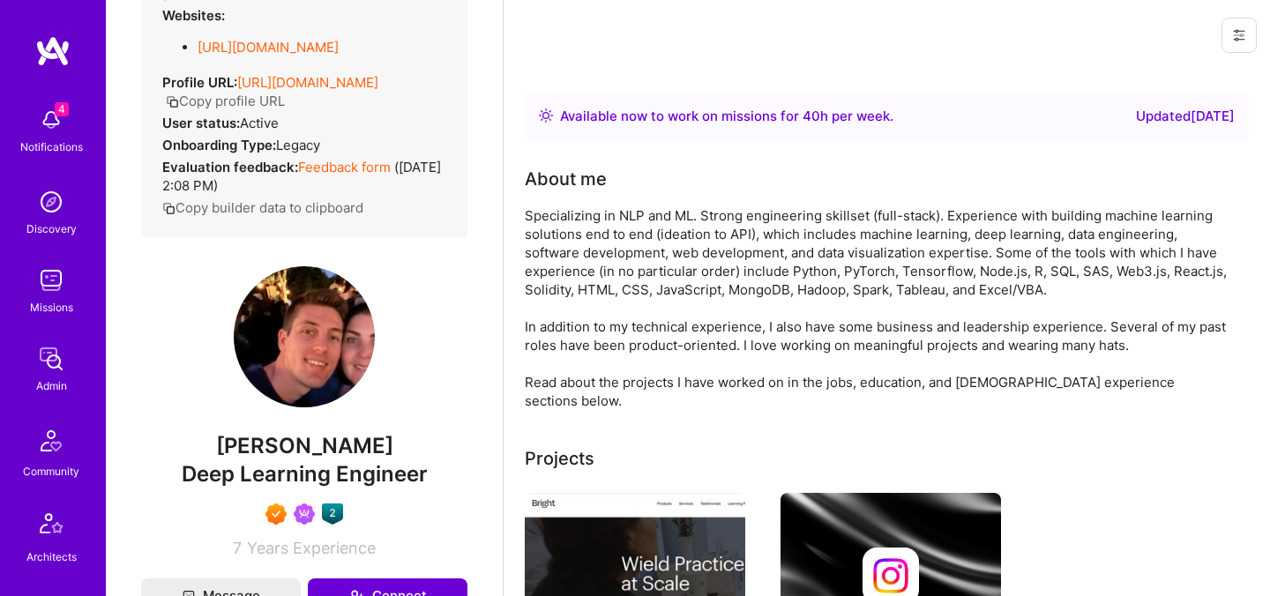
scroll to position [270, 0]
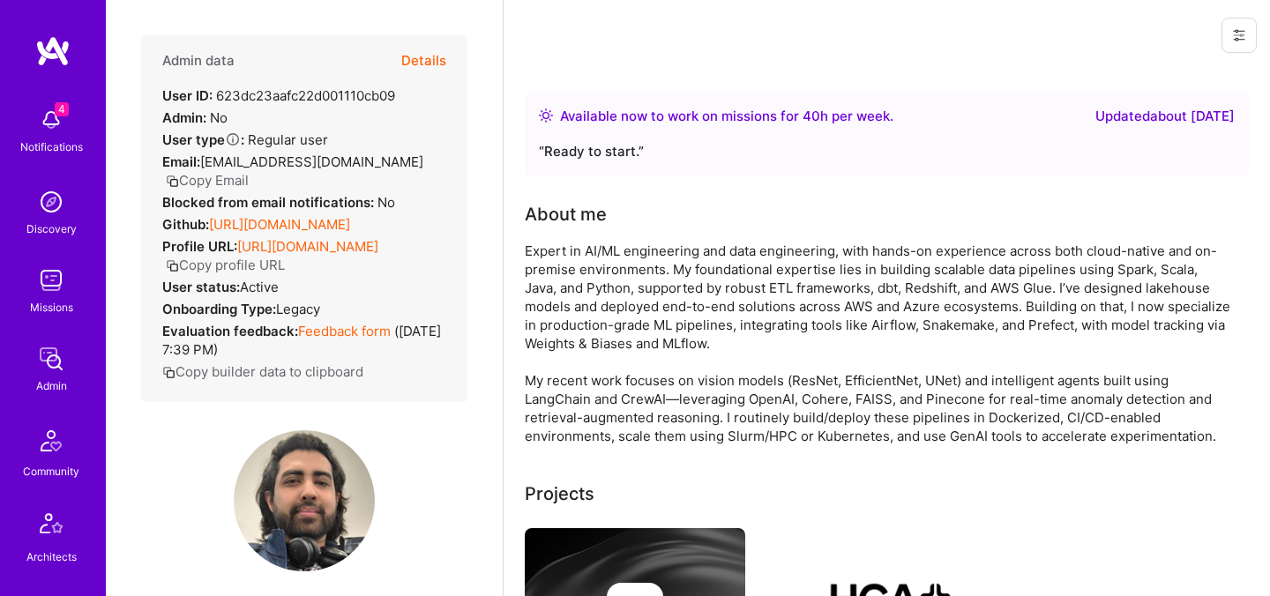
click at [429, 60] on button "Details" at bounding box center [423, 60] width 45 height 51
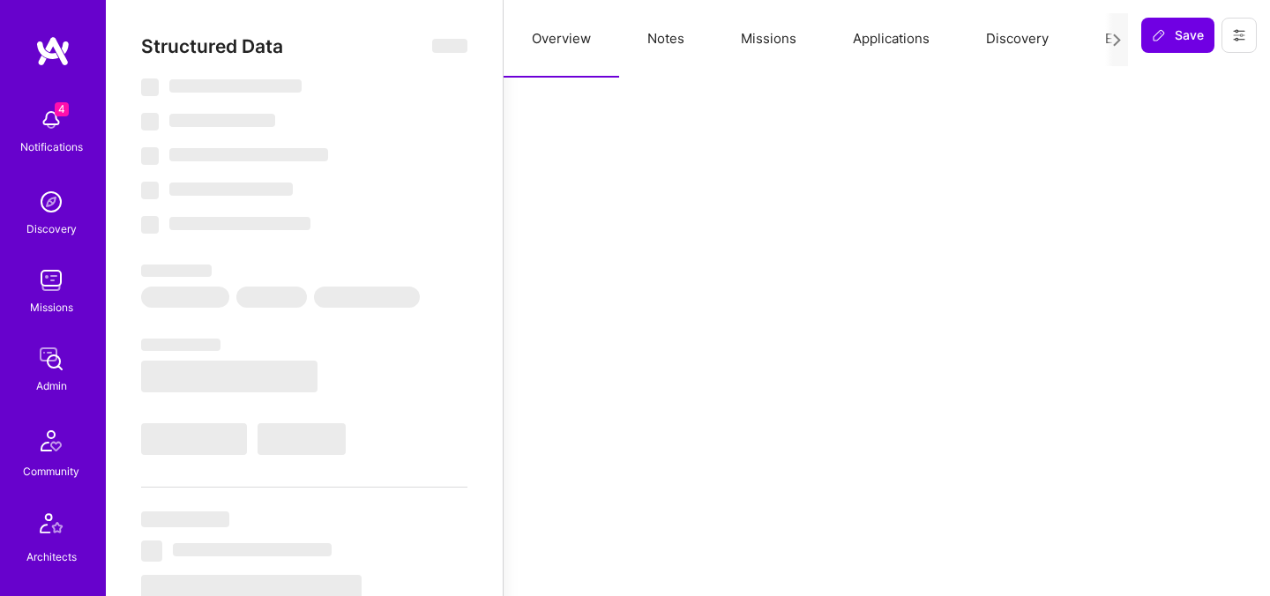
select select "Right Now"
select select "5"
select select "7"
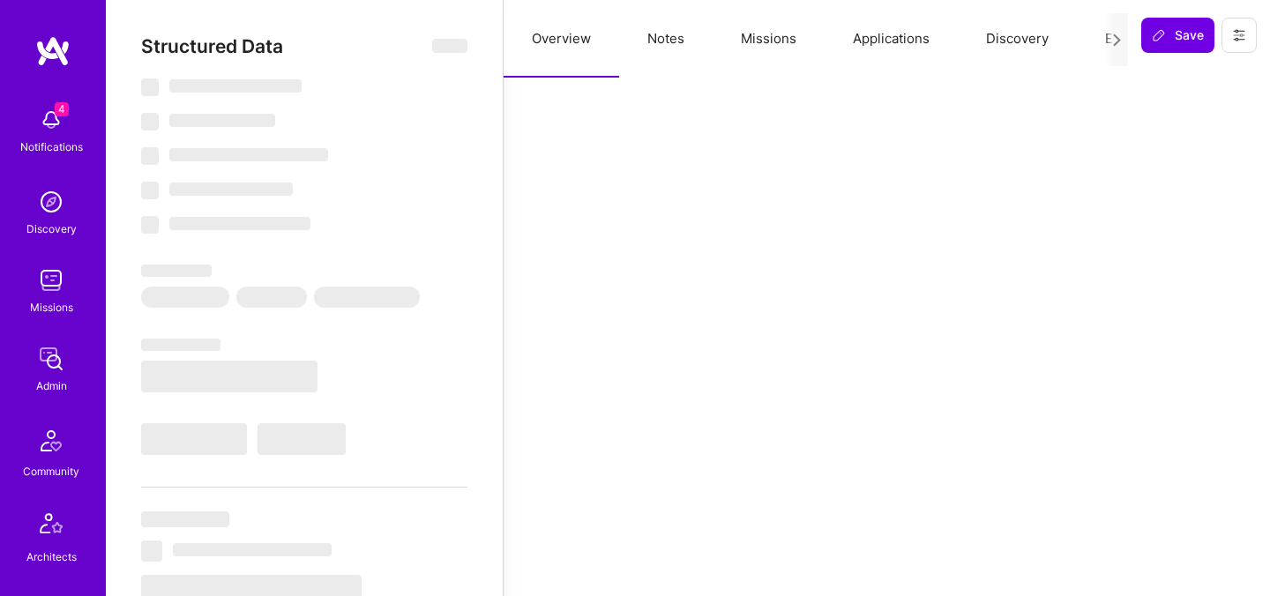
select select "CA"
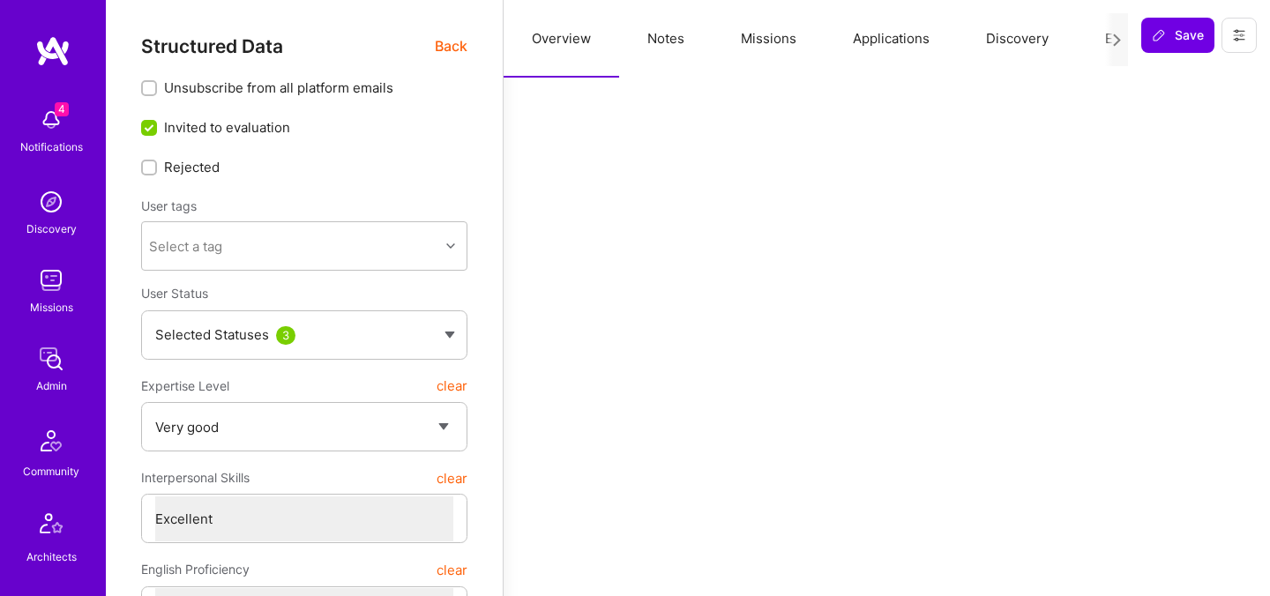
click at [455, 49] on span "Back" at bounding box center [451, 46] width 33 height 22
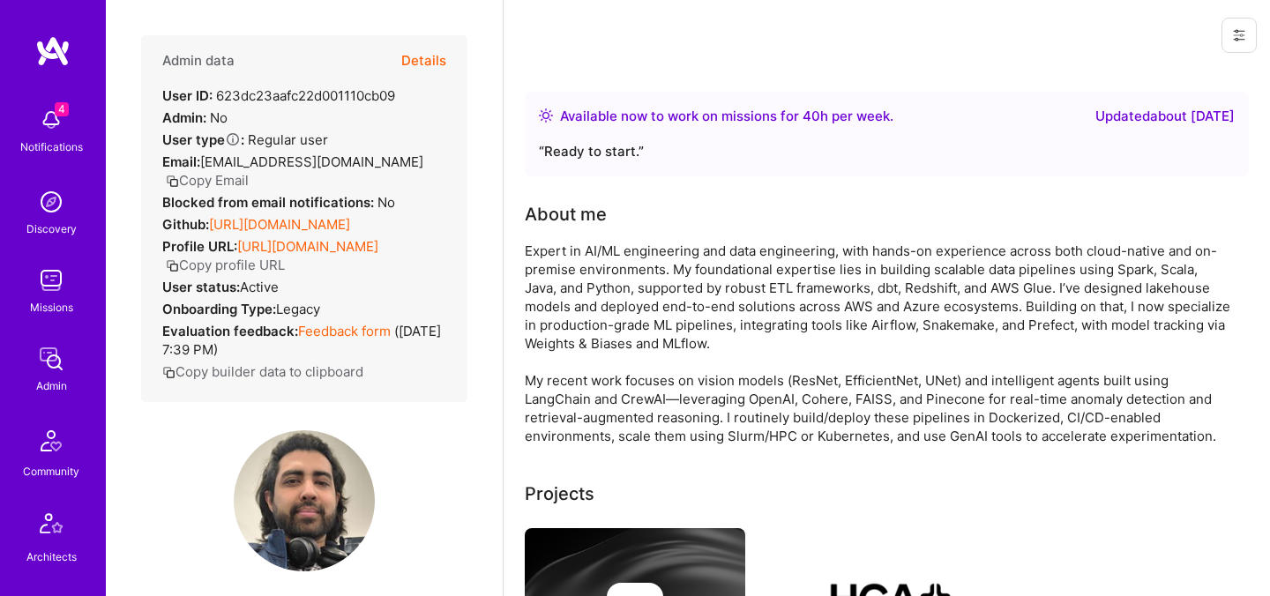
click at [422, 54] on button "Details" at bounding box center [423, 60] width 45 height 51
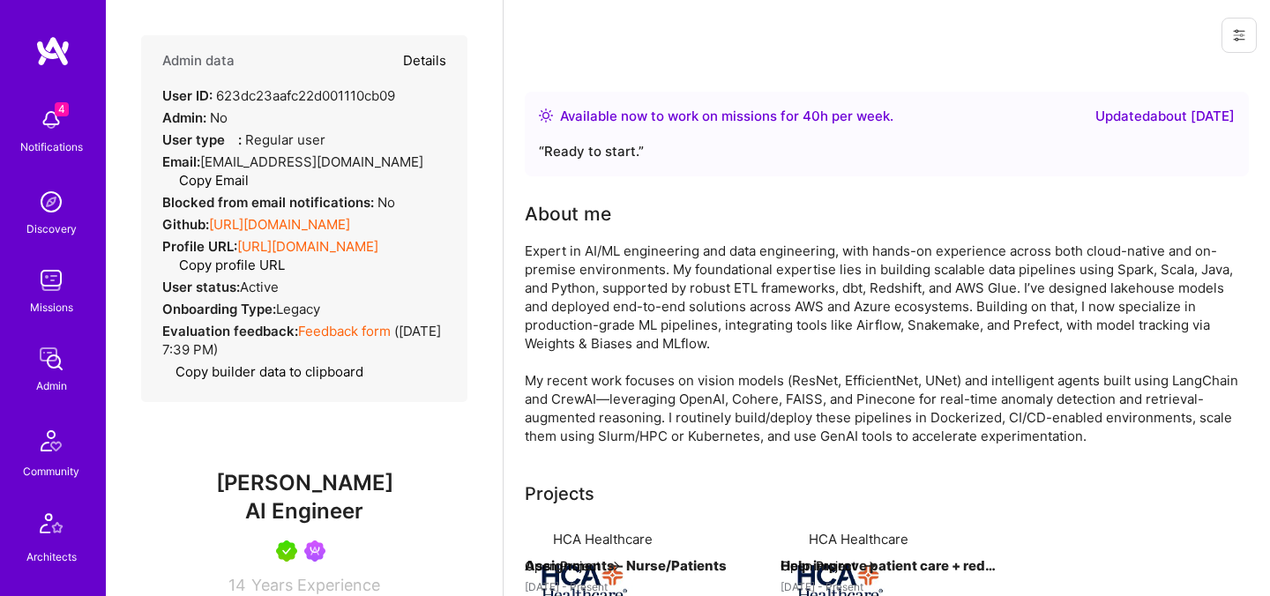
type textarea "x"
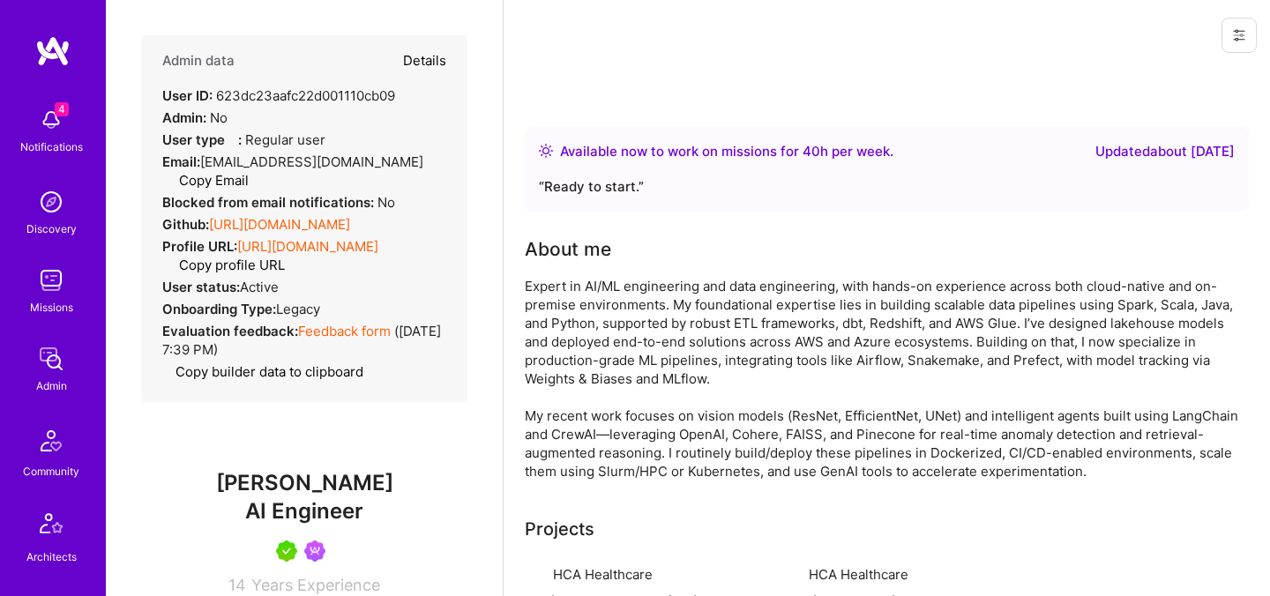
select select "5"
select select "7"
select select "CA"
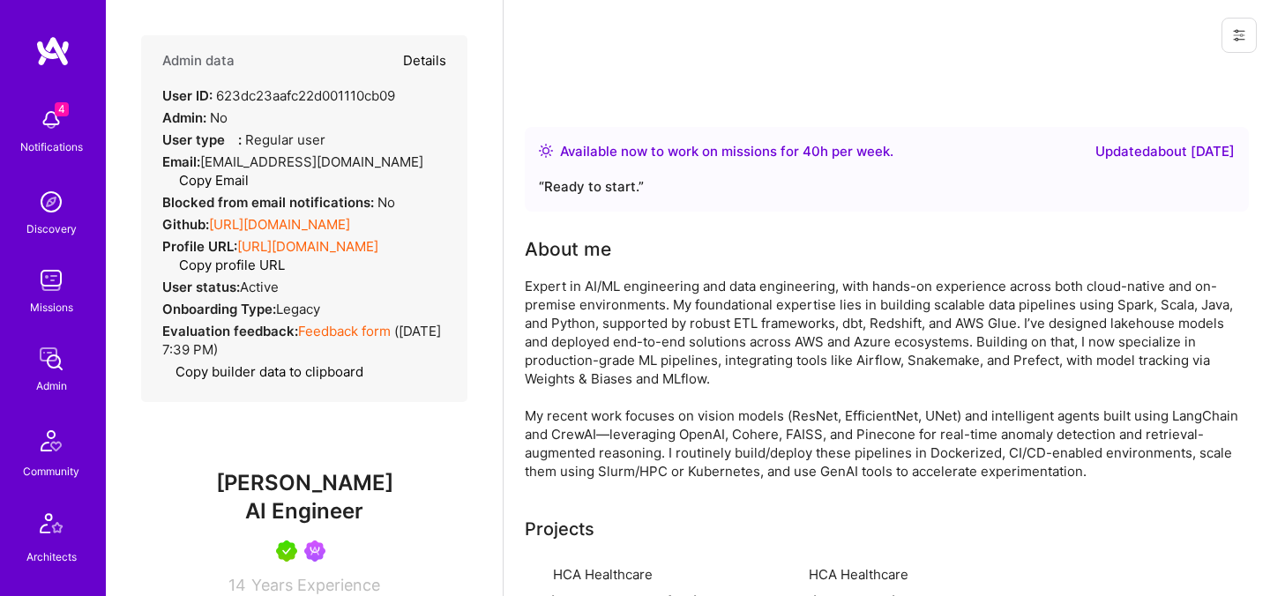
select select "Right Now"
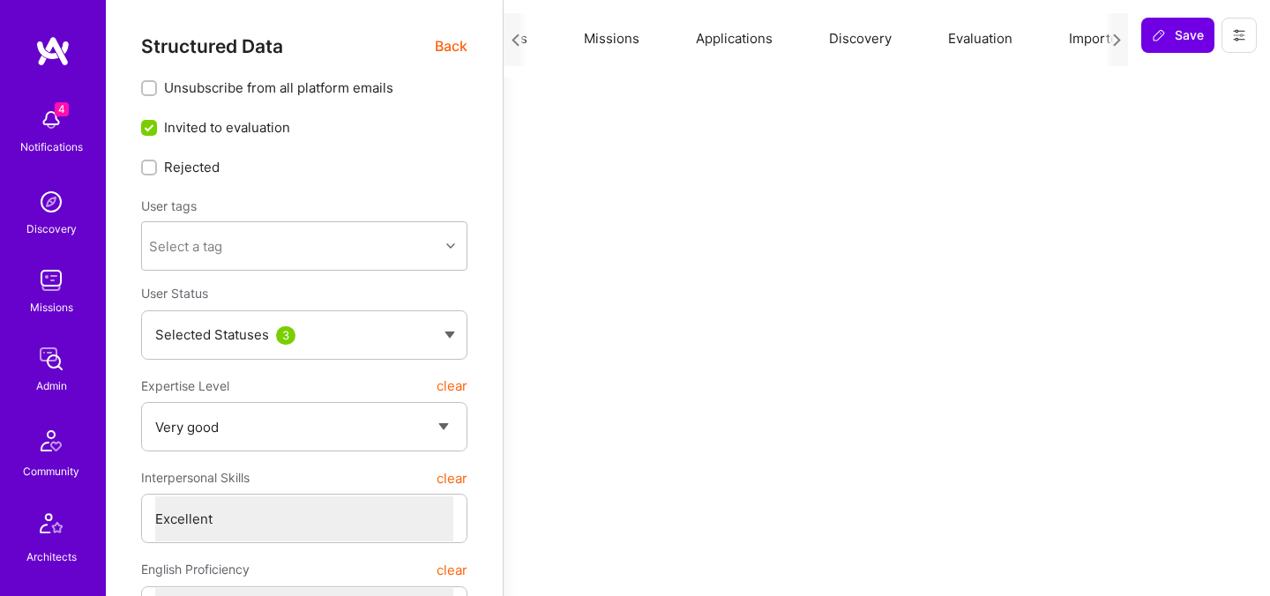
scroll to position [0, 213]
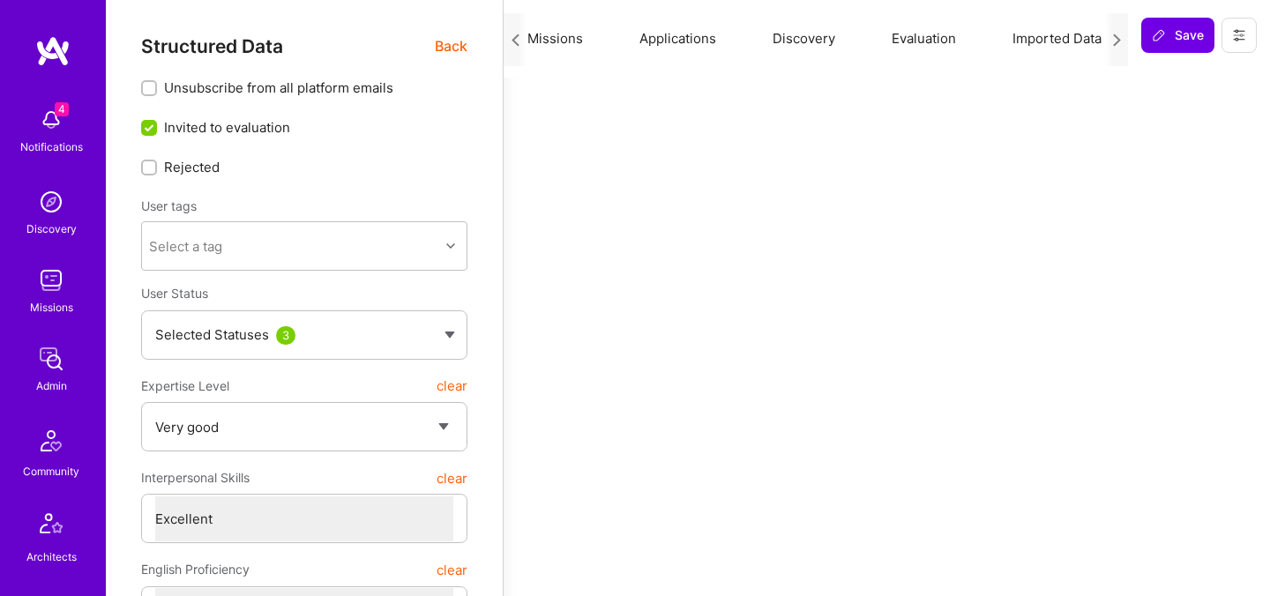
click at [934, 41] on button "Evaluation" at bounding box center [924, 39] width 121 height 78
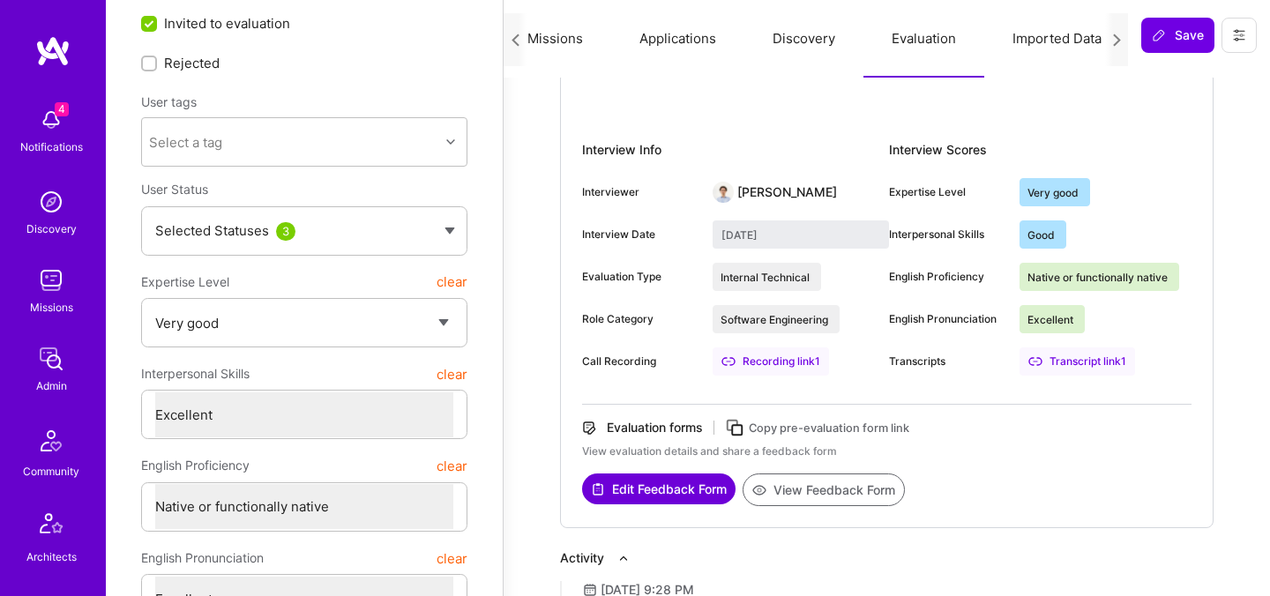
scroll to position [130, 0]
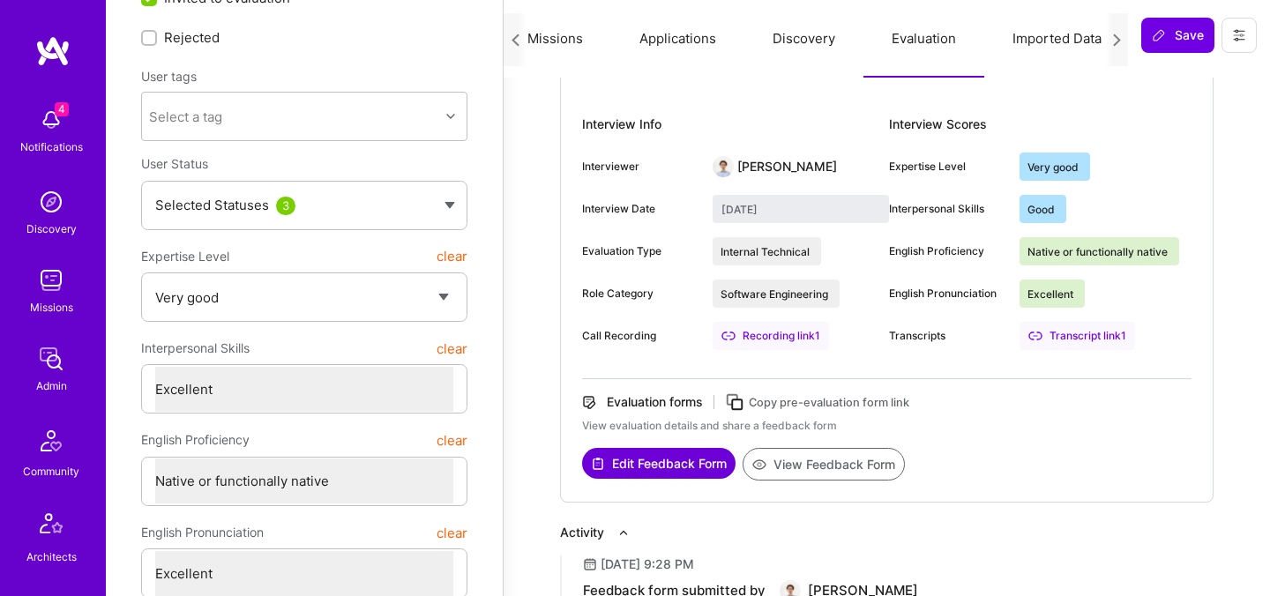
click at [821, 455] on button "View Feedback Form" at bounding box center [824, 464] width 162 height 33
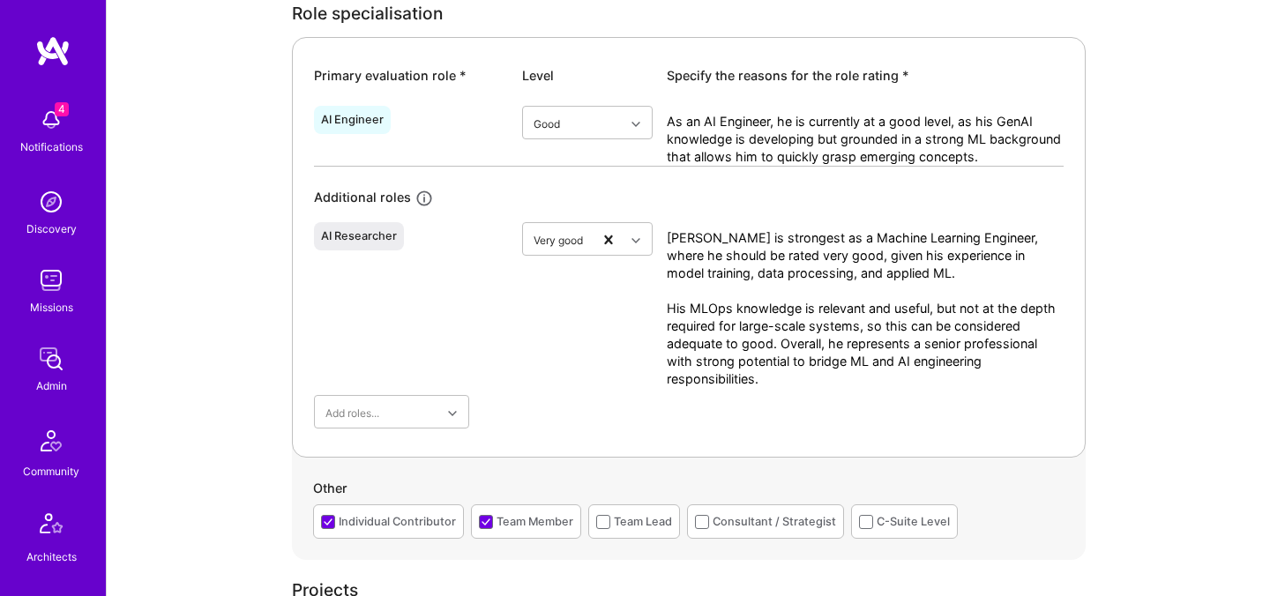
scroll to position [894, 0]
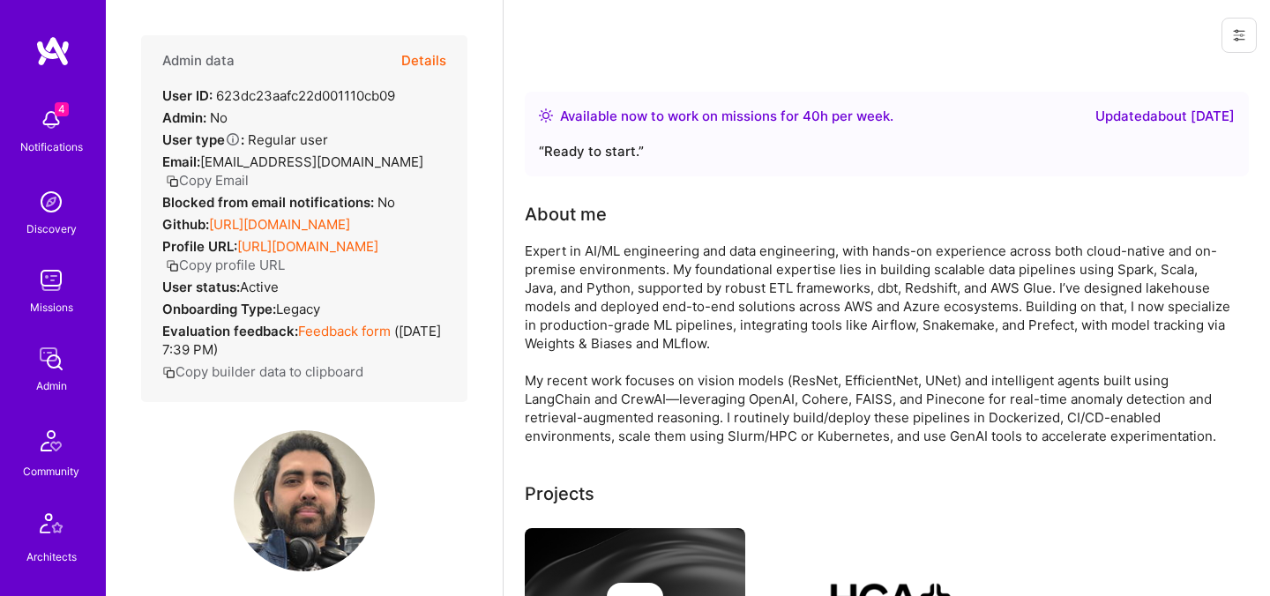
click at [249, 171] on button "Copy Email" at bounding box center [207, 180] width 83 height 19
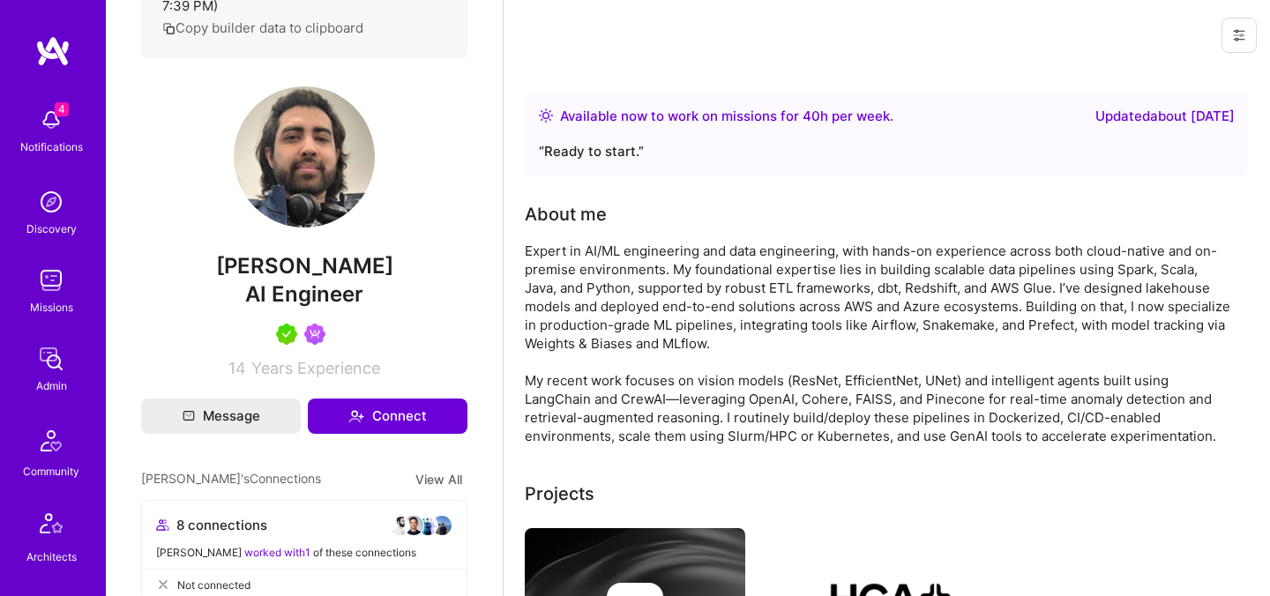
click at [278, 257] on span "Jimson James" at bounding box center [304, 266] width 326 height 26
copy span "Jimson"
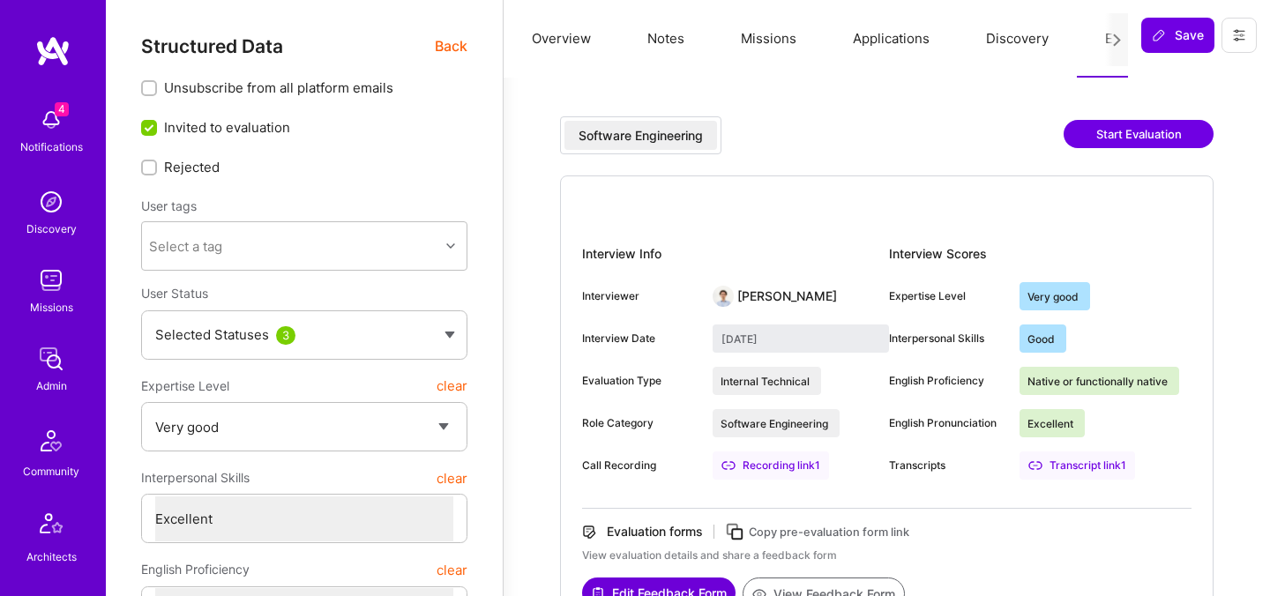
select select "5"
select select "7"
select select "CA"
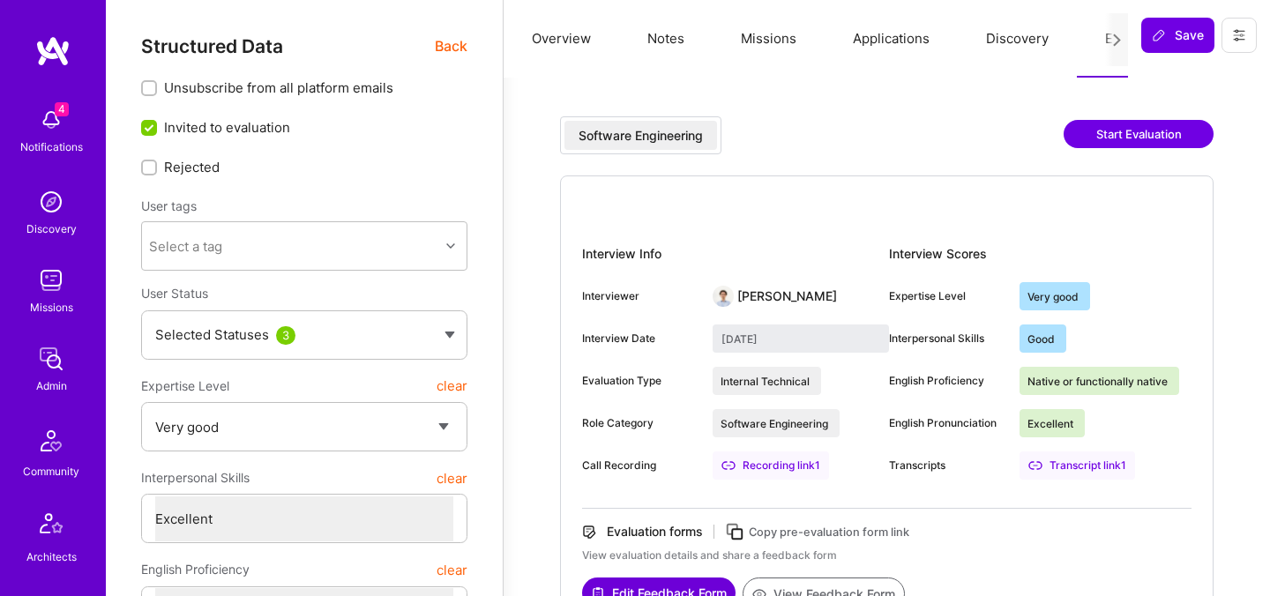
select select "Right Now"
